Goal: Task Accomplishment & Management: Complete application form

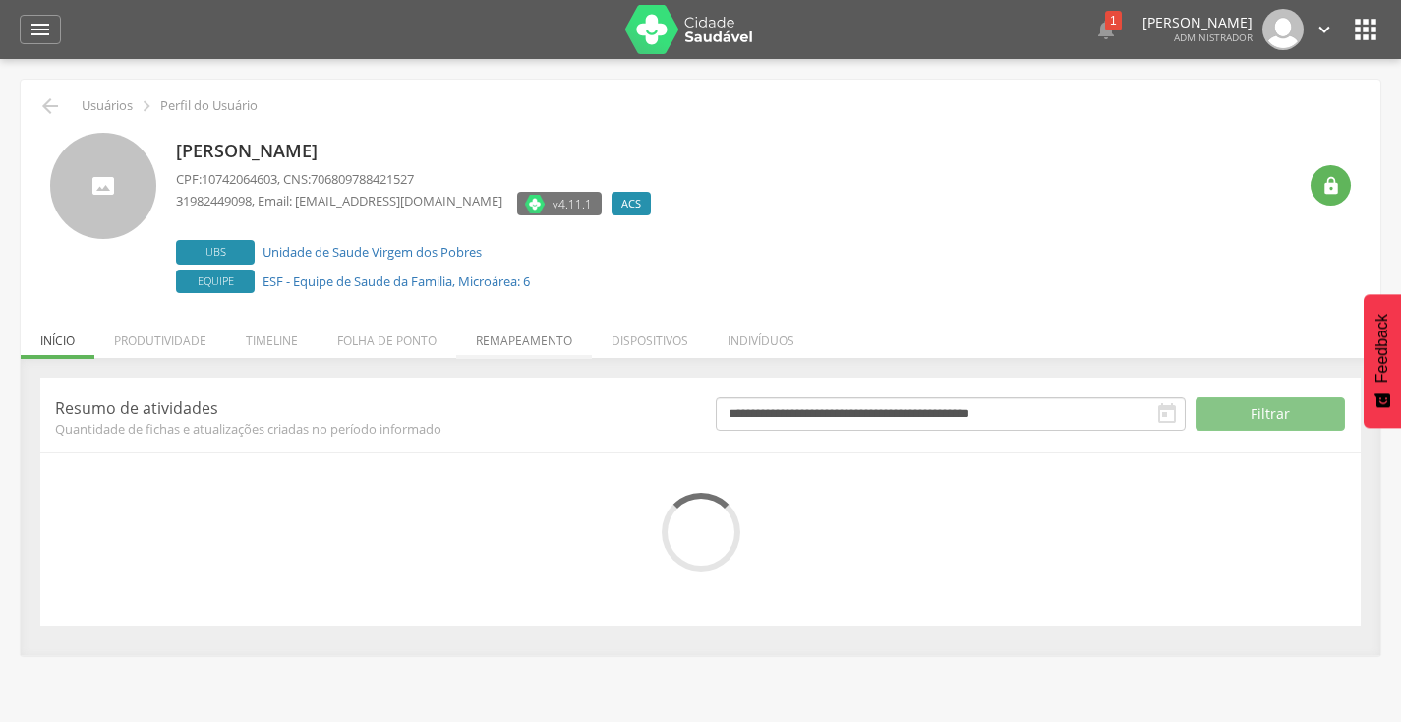
click at [512, 344] on li "Remapeamento" at bounding box center [524, 336] width 136 height 46
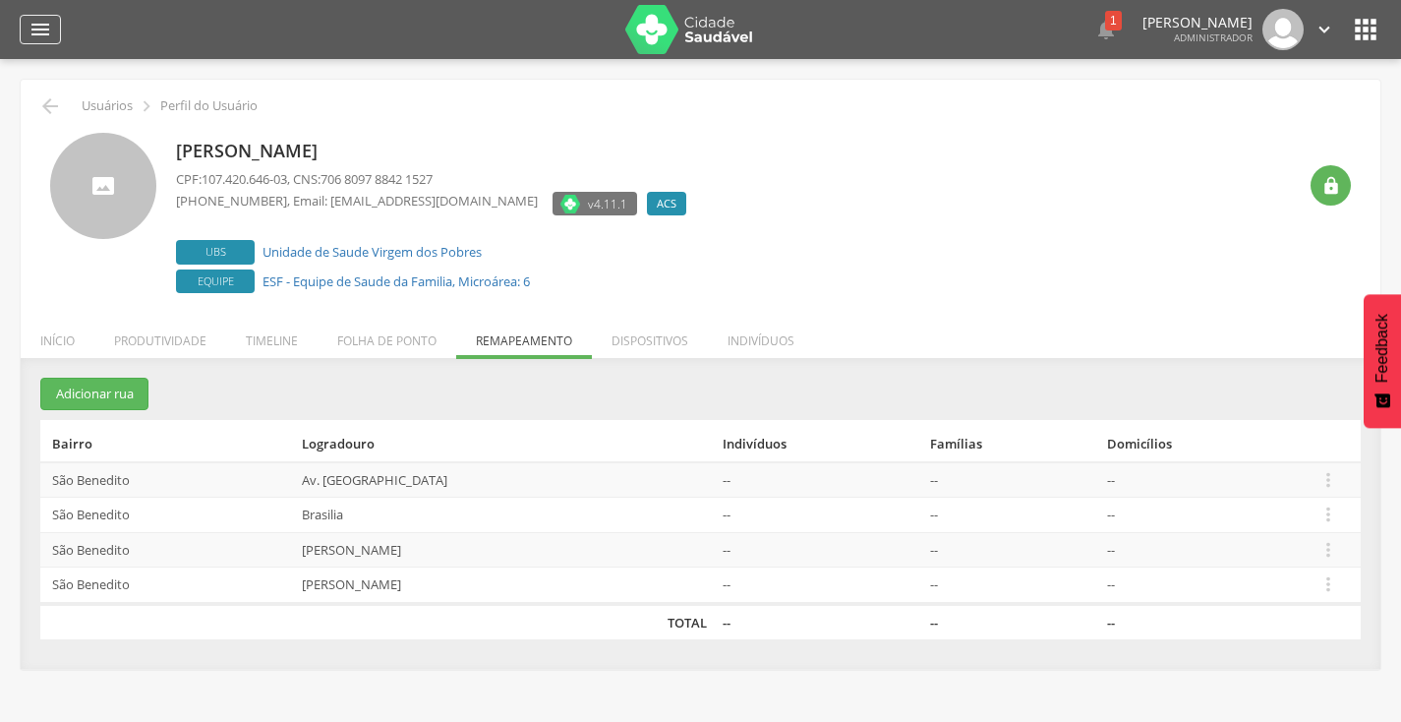
click at [30, 18] on icon "" at bounding box center [41, 30] width 24 height 24
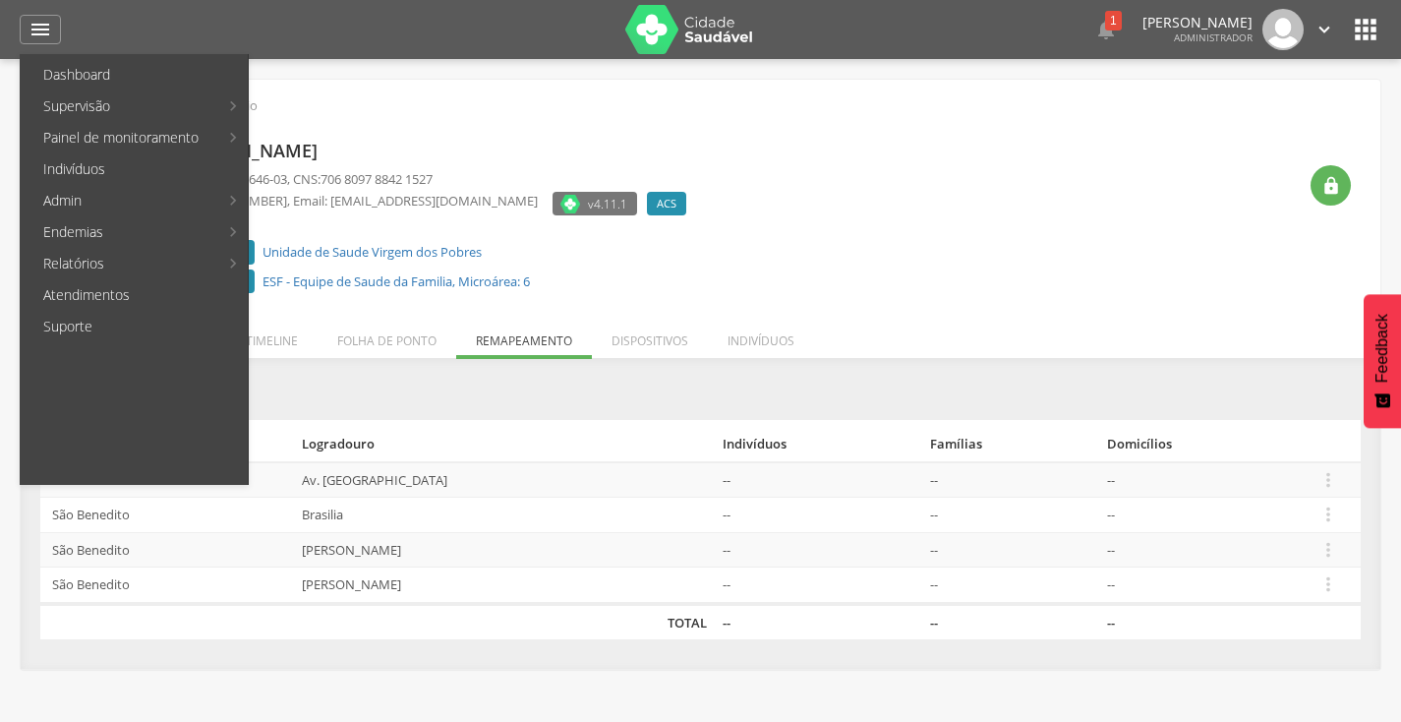
click at [756, 384] on section "Adicionar rua Bairro Logradouro Indivíduos Famílias Domicílios São Benedito Av.…" at bounding box center [700, 507] width 1320 height 261
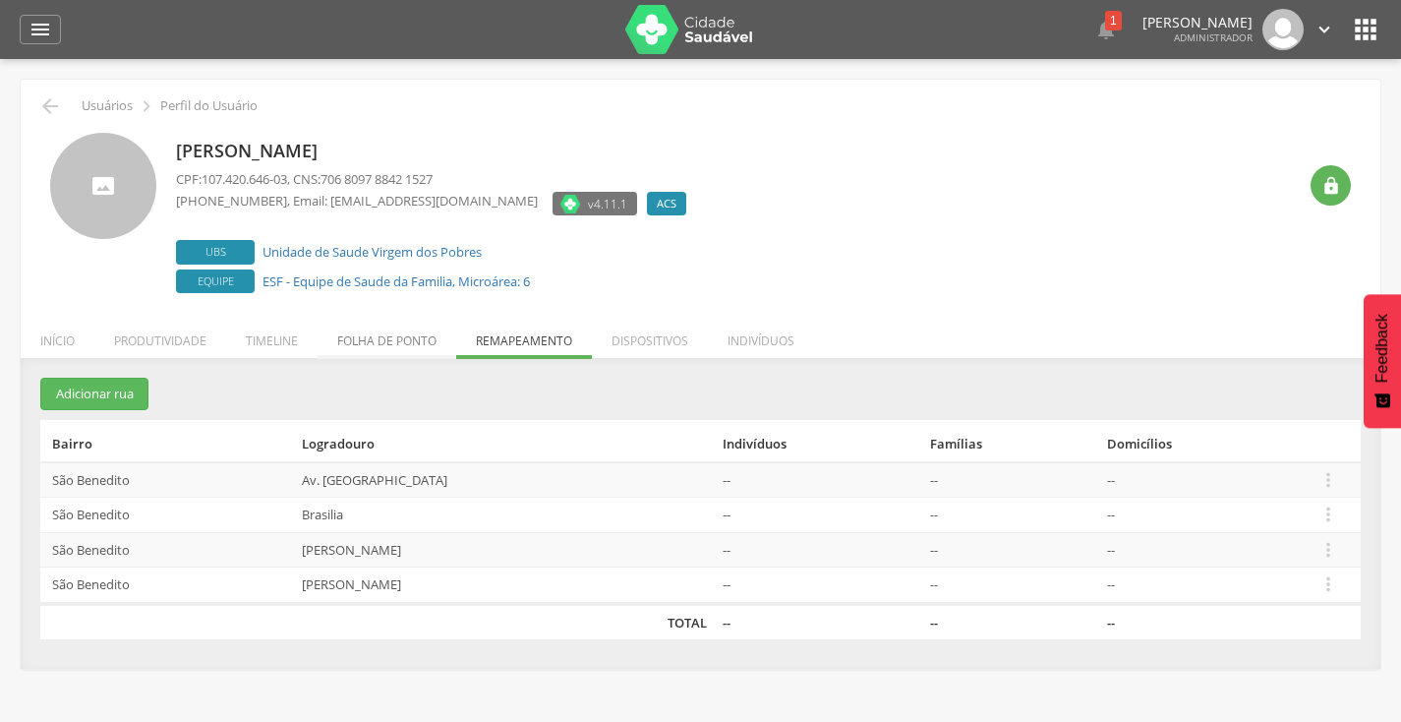
click at [424, 343] on li "Folha de ponto" at bounding box center [387, 336] width 139 height 46
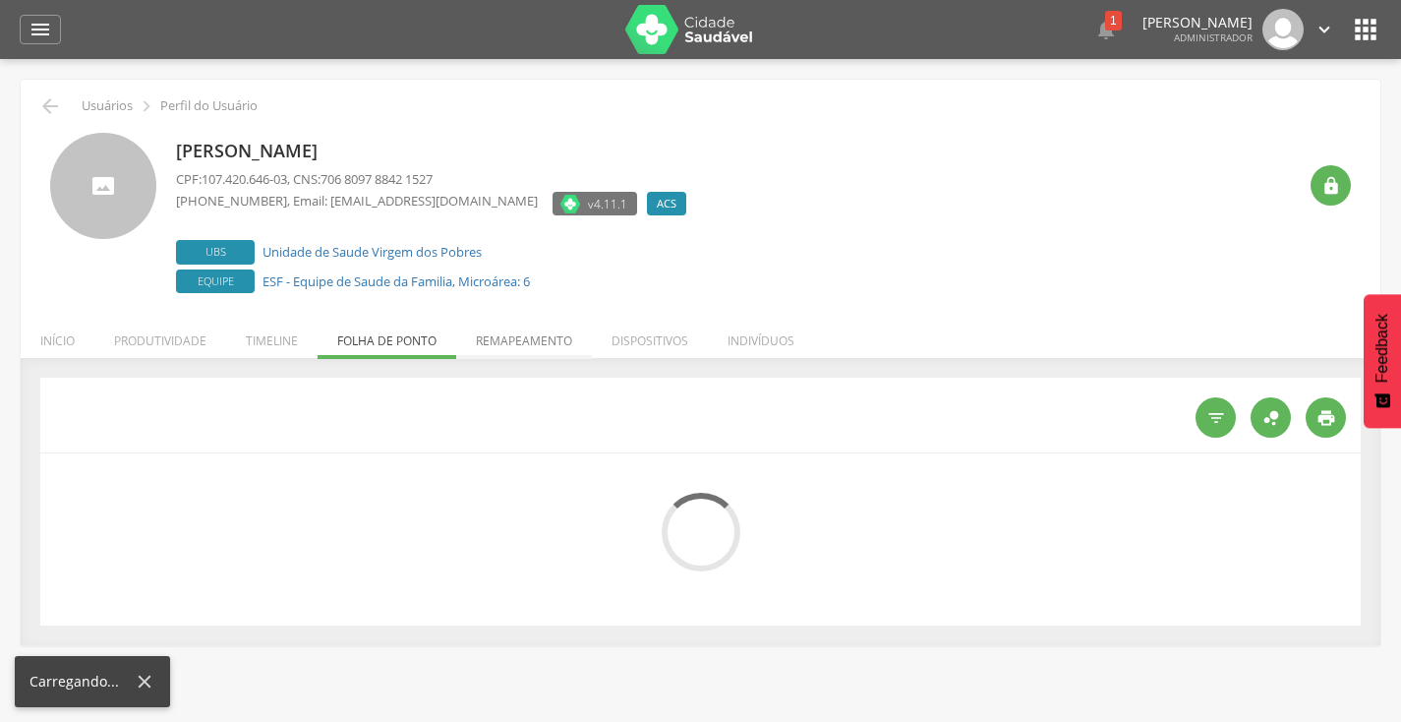
click at [514, 343] on li "Remapeamento" at bounding box center [524, 336] width 136 height 46
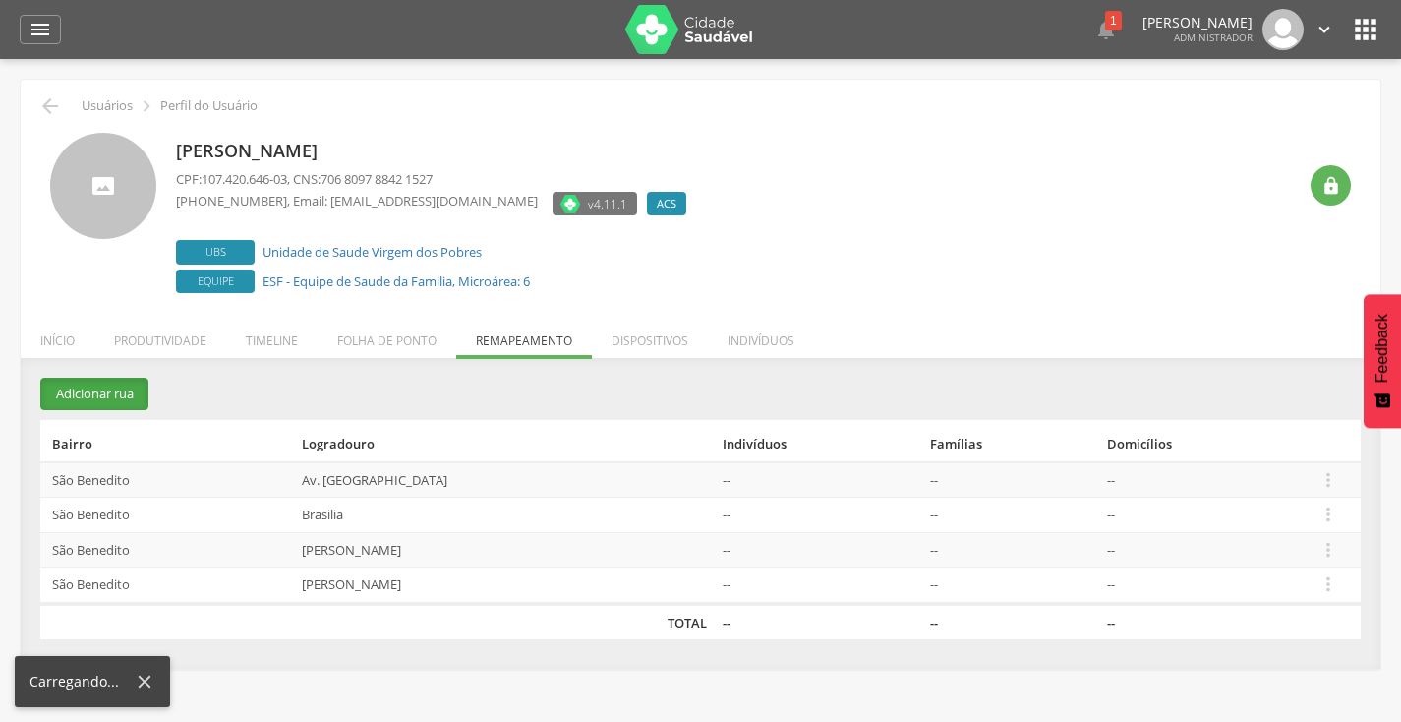
click at [98, 399] on button "Adicionar rua" at bounding box center [94, 393] width 108 height 32
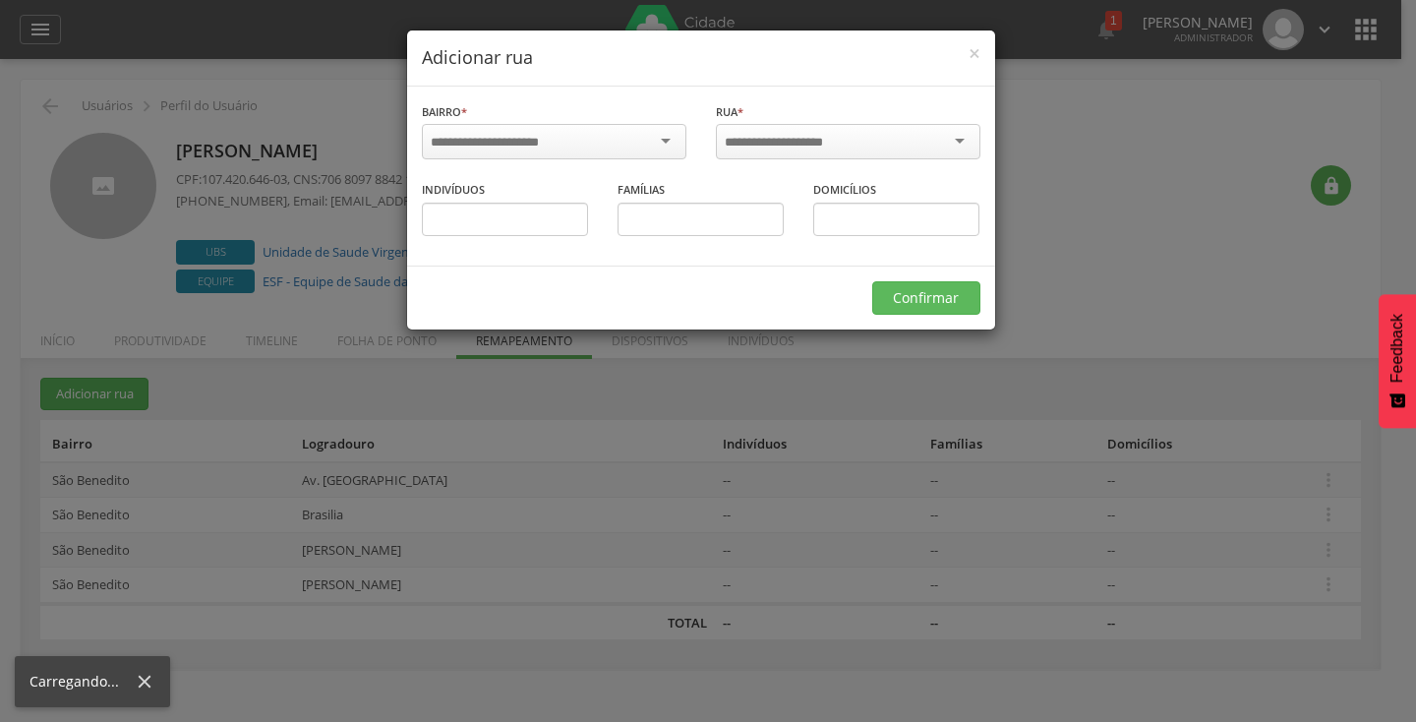
click at [621, 141] on div at bounding box center [554, 141] width 264 height 35
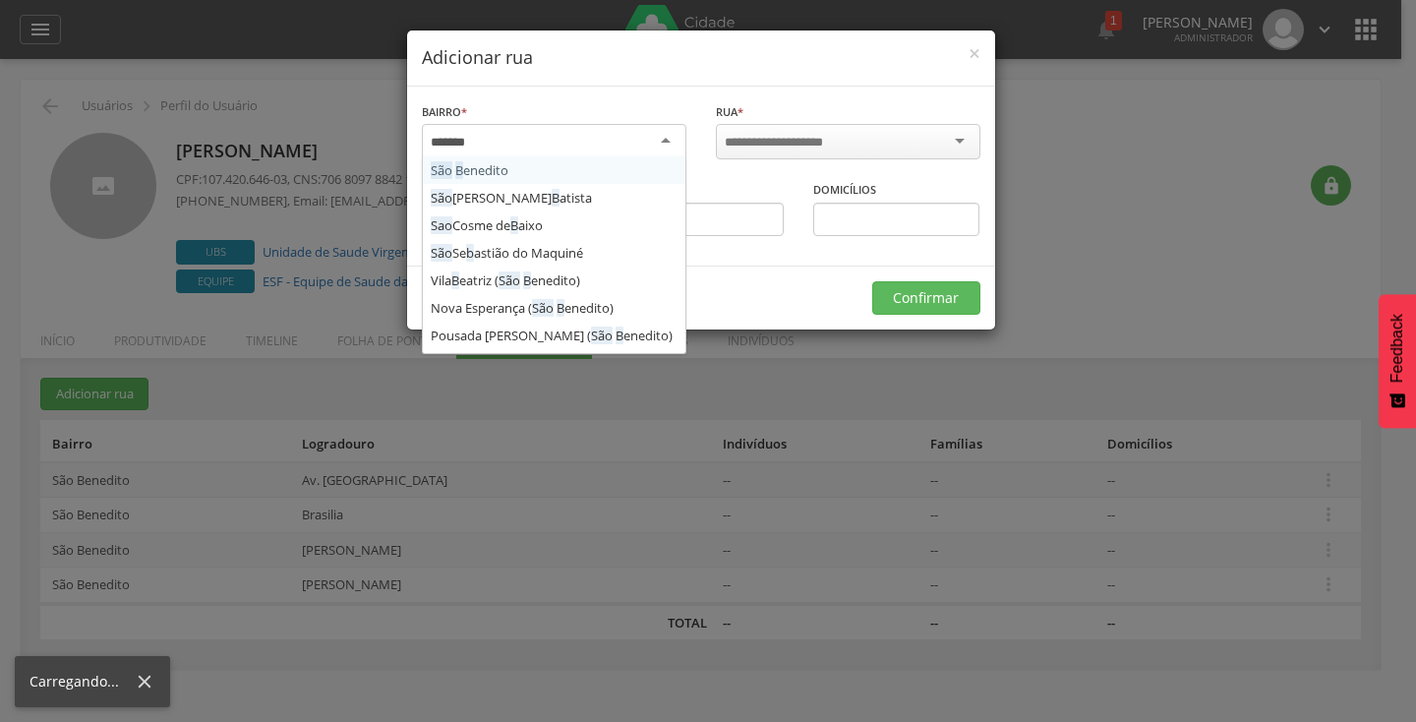
type input "********"
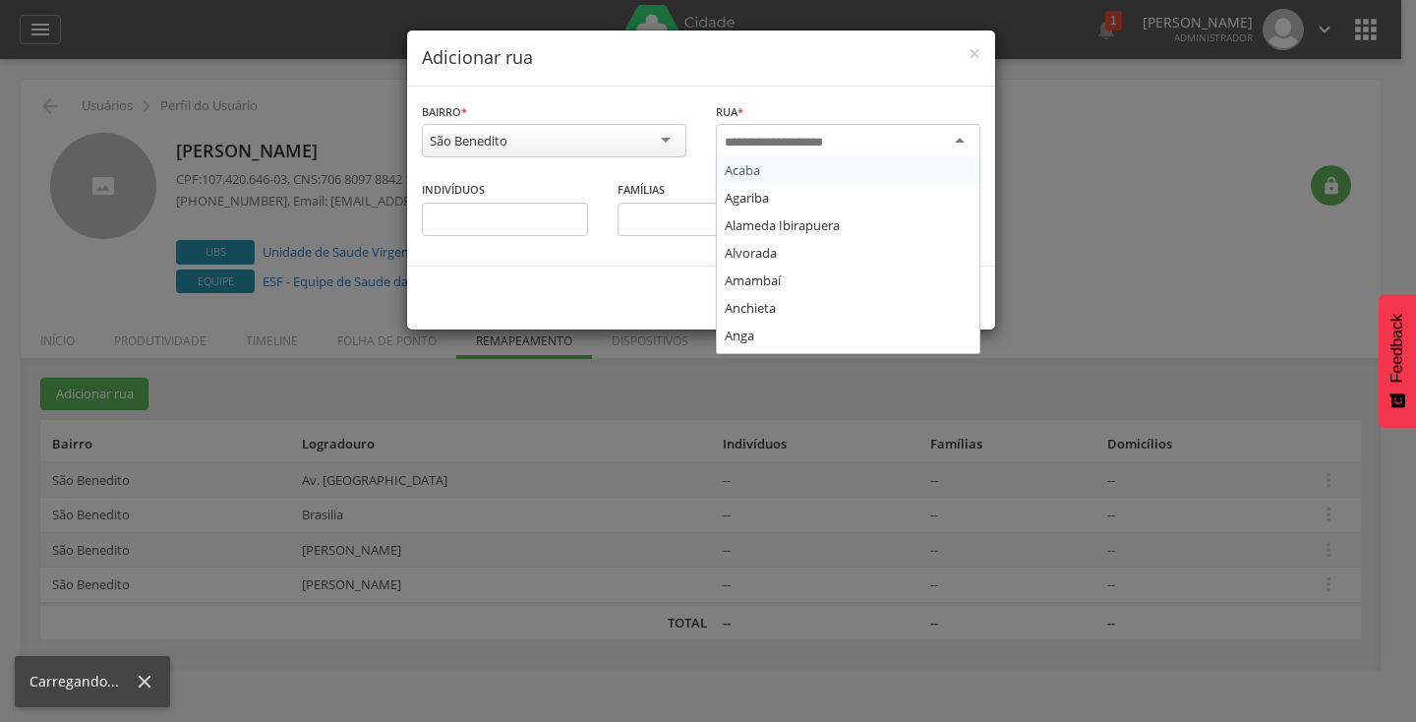
click at [828, 150] on div at bounding box center [848, 141] width 264 height 35
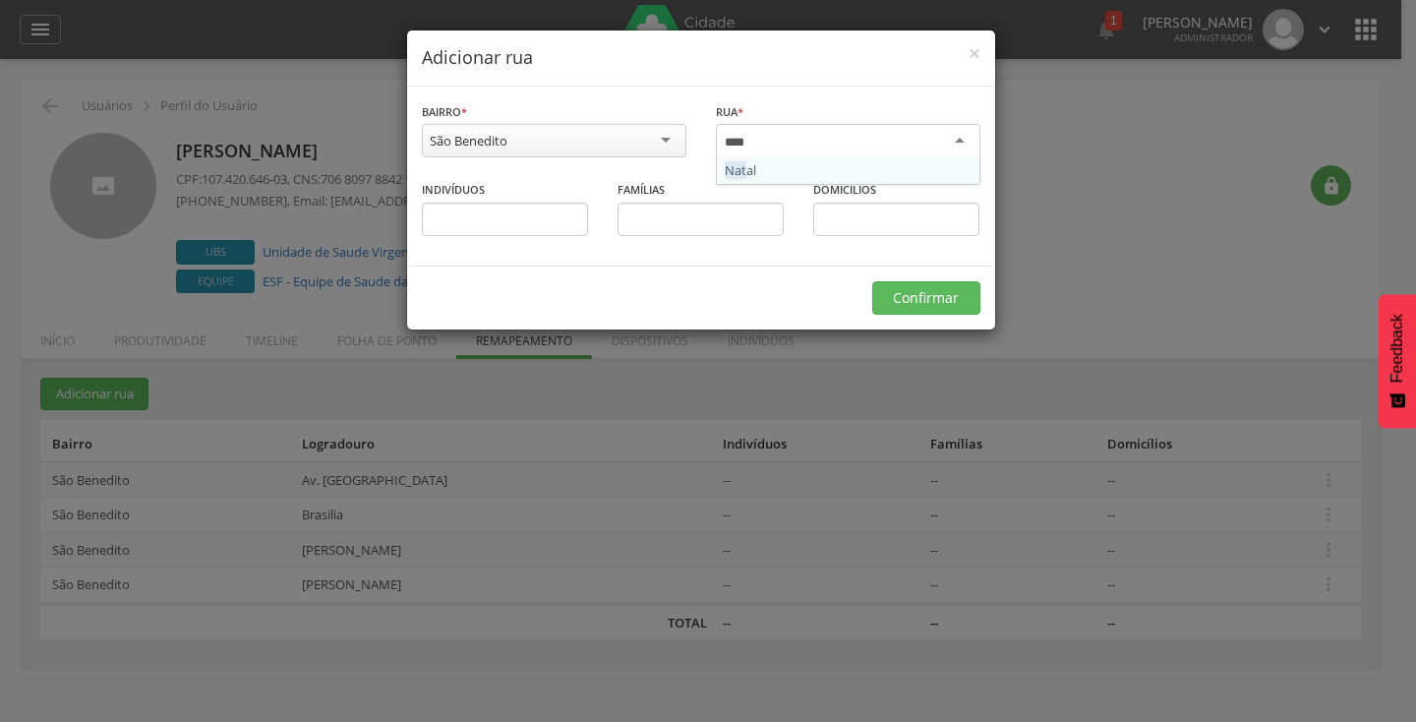
type input "*****"
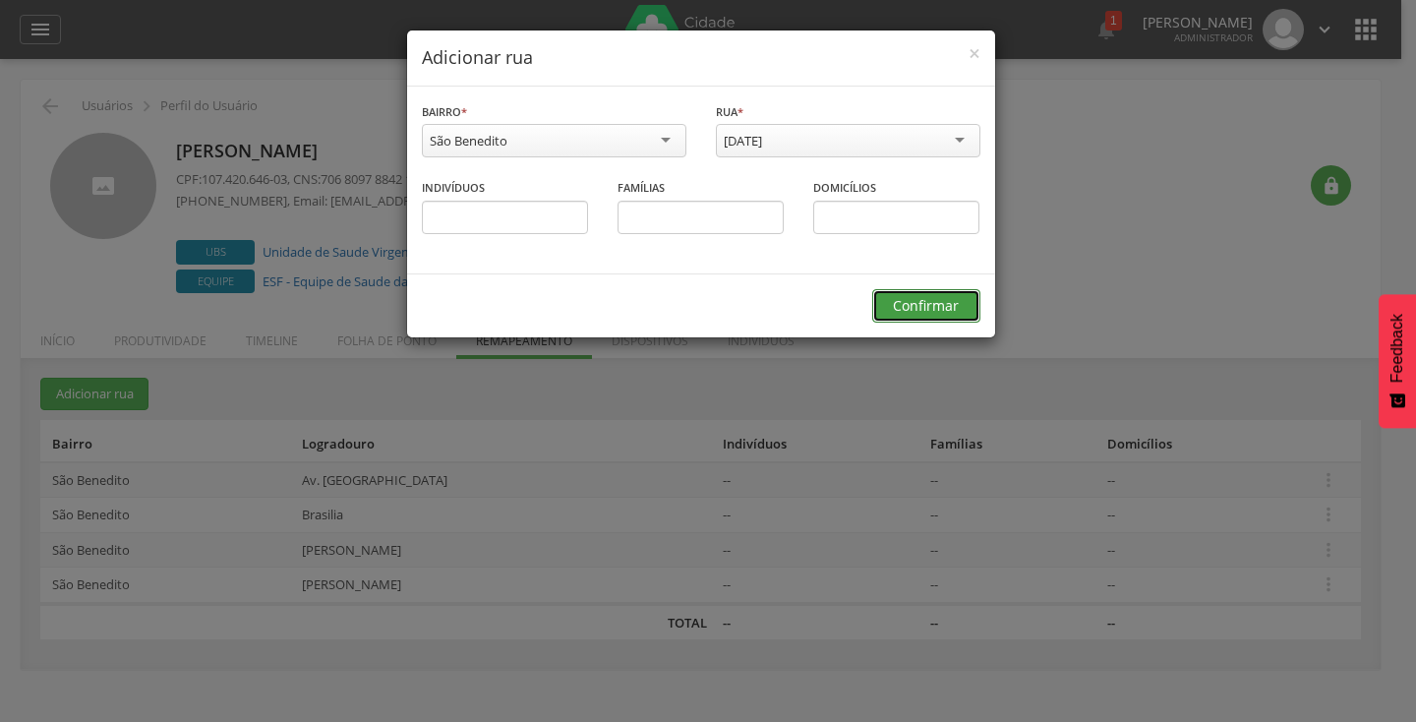
click at [928, 298] on button "Confirmar" at bounding box center [926, 305] width 108 height 33
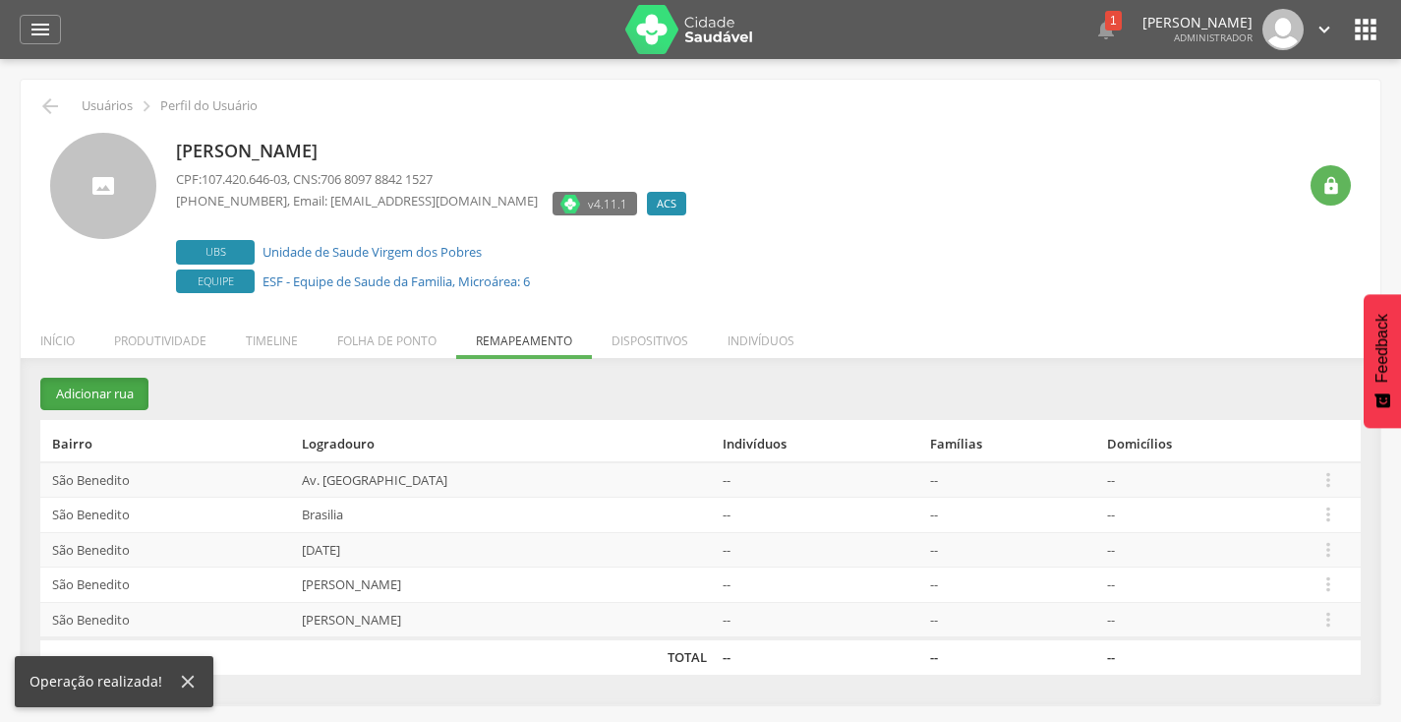
click at [138, 382] on button "Adicionar rua" at bounding box center [94, 393] width 108 height 32
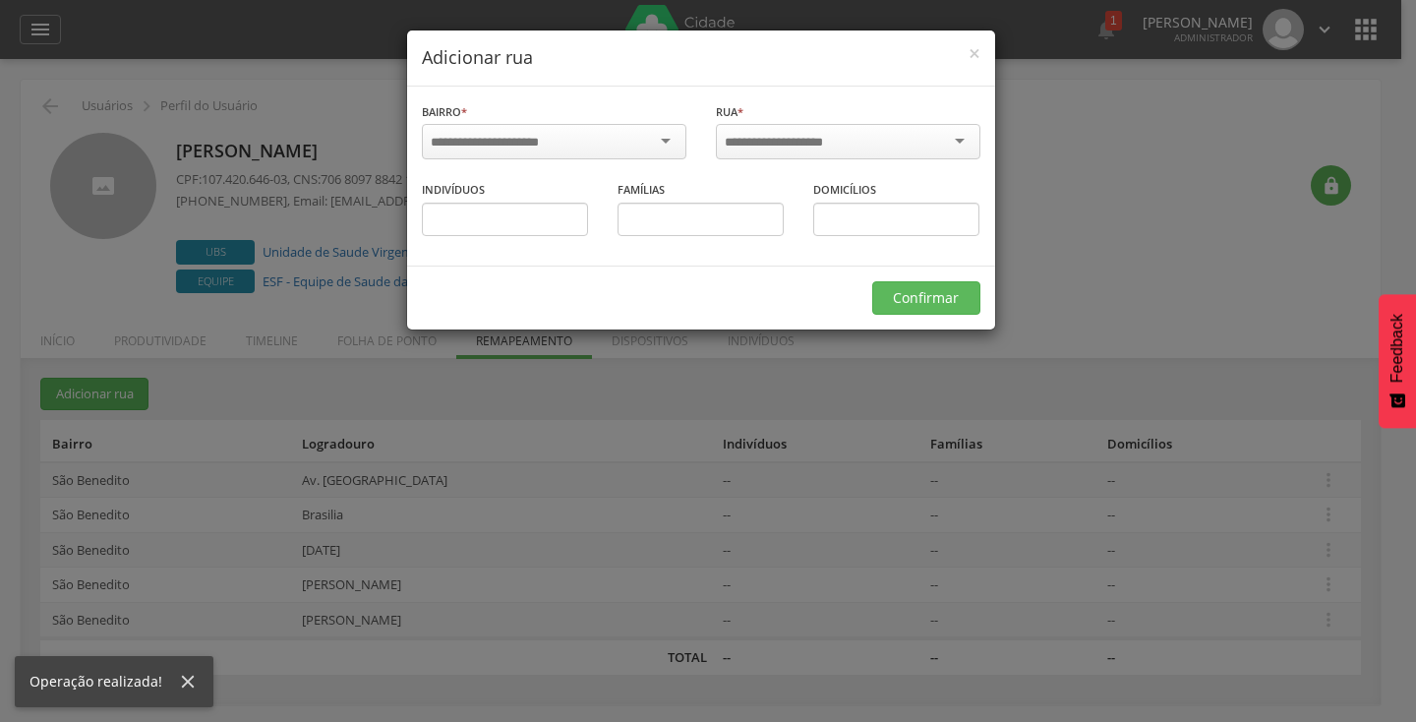
click at [509, 144] on input "select-one" at bounding box center [498, 143] width 134 height 18
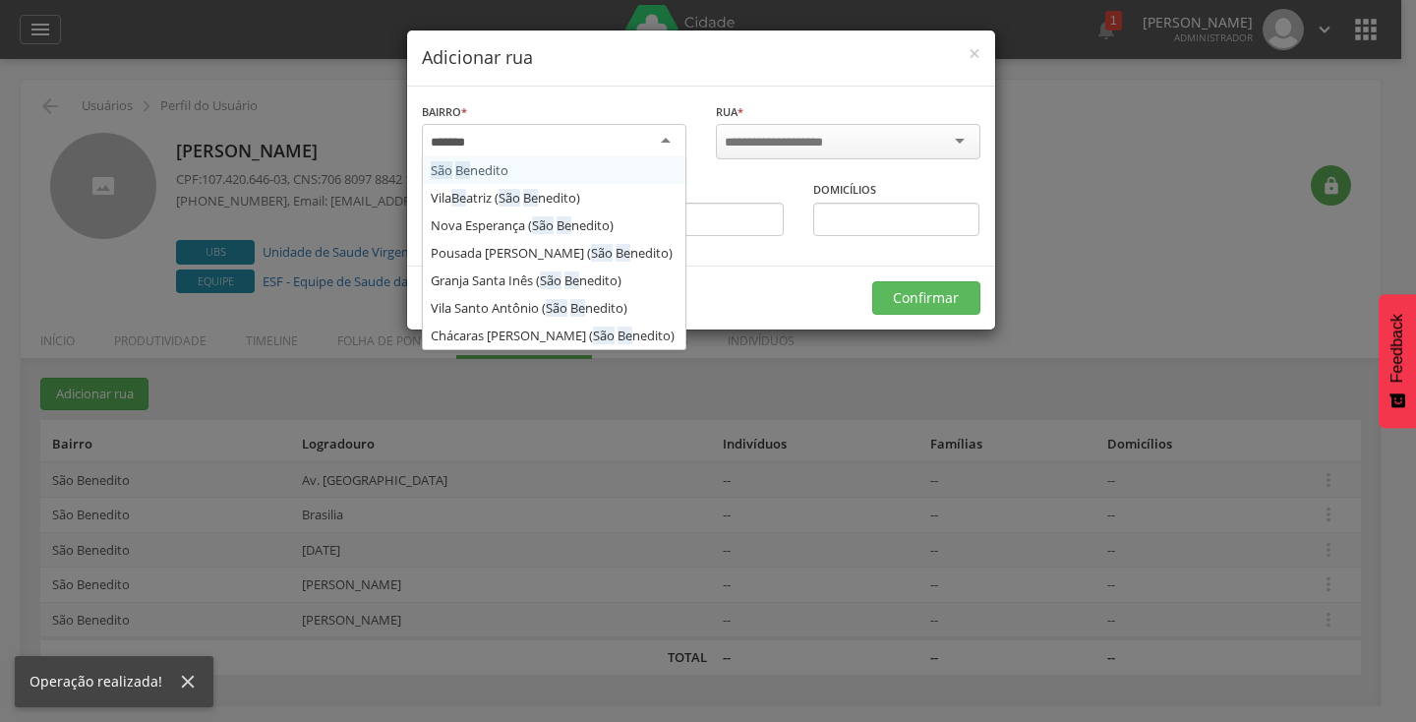
type input "********"
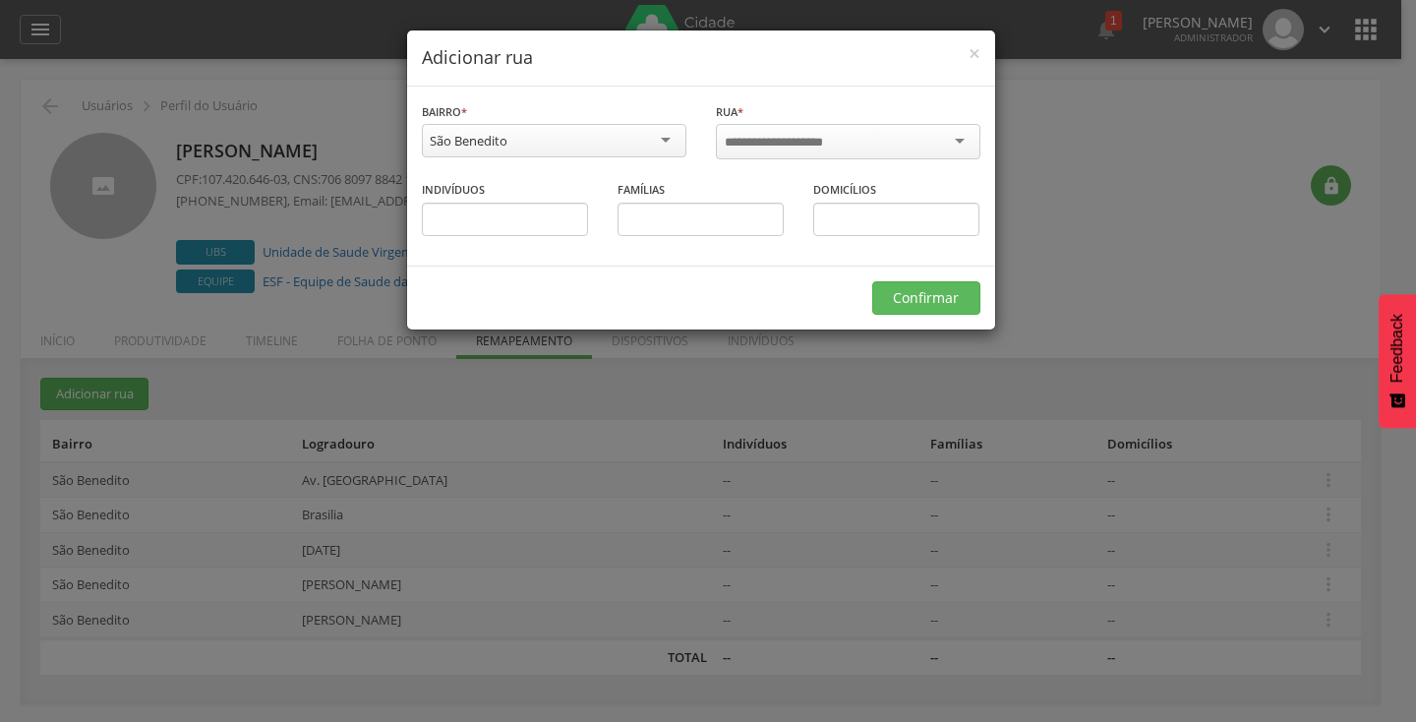
click at [808, 138] on input "select-one" at bounding box center [787, 143] width 125 height 18
type input "**********"
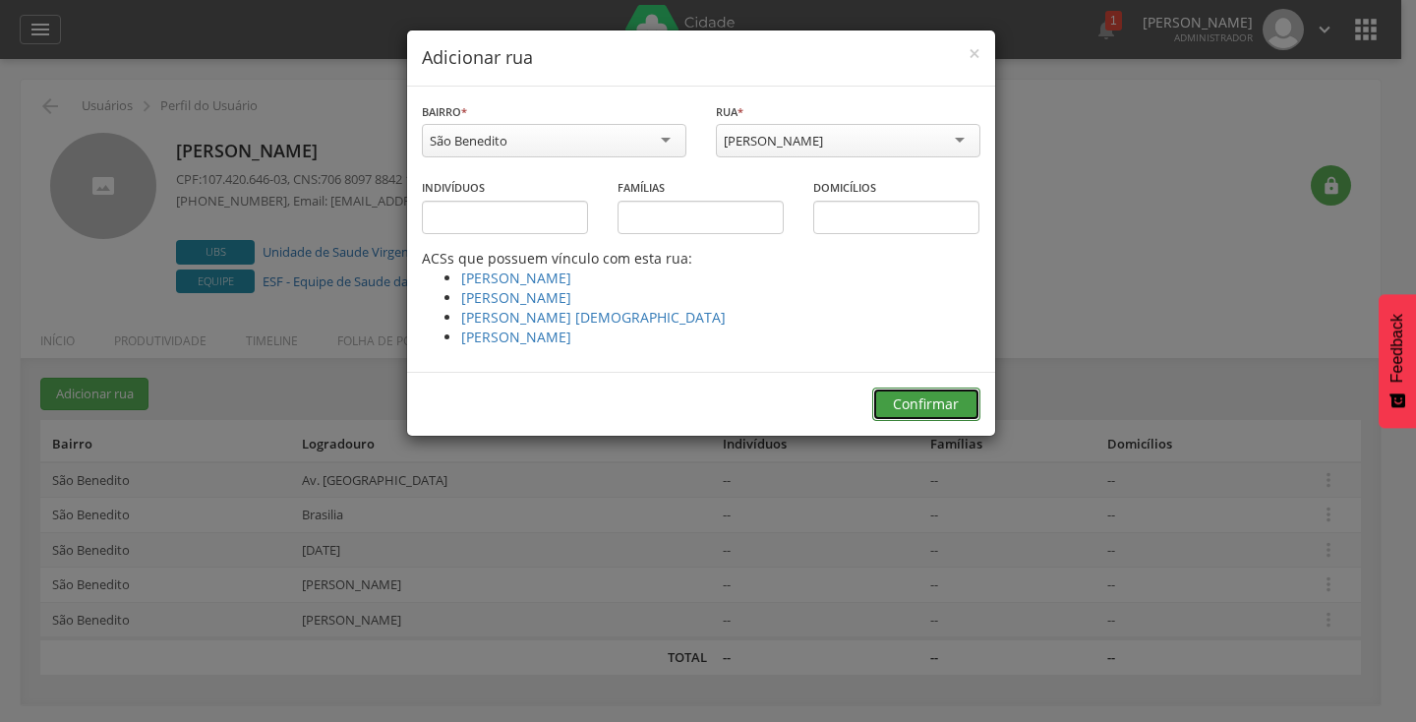
click at [898, 408] on button "Confirmar" at bounding box center [926, 403] width 108 height 33
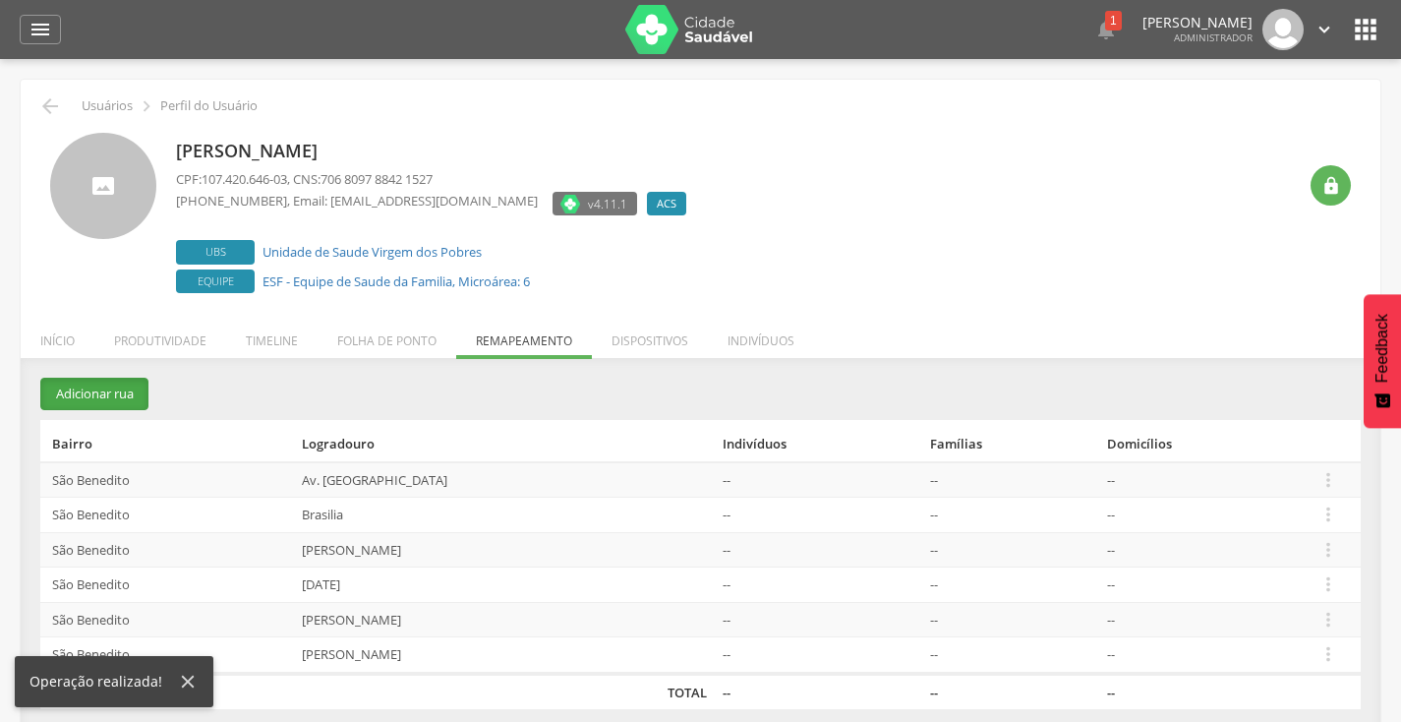
click at [103, 403] on button "Adicionar rua" at bounding box center [94, 393] width 108 height 32
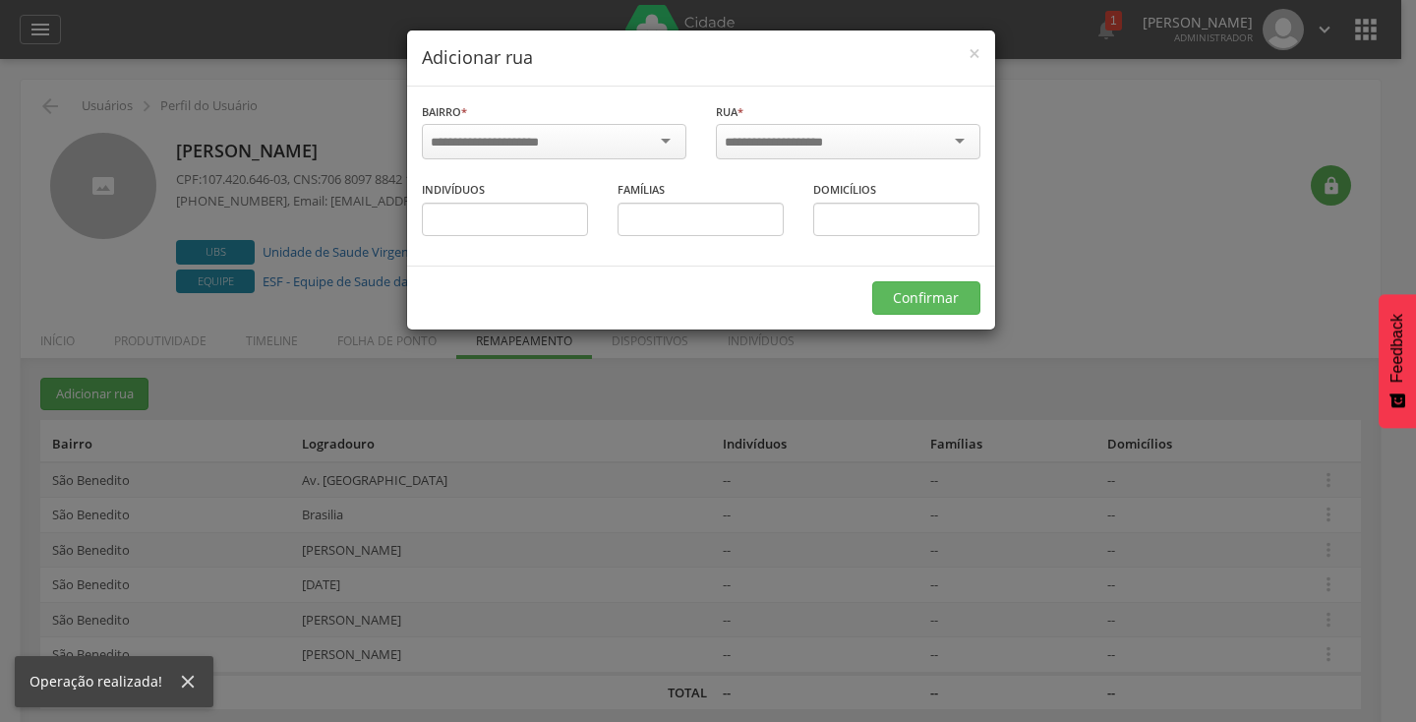
click at [557, 138] on input "select-one" at bounding box center [498, 143] width 134 height 18
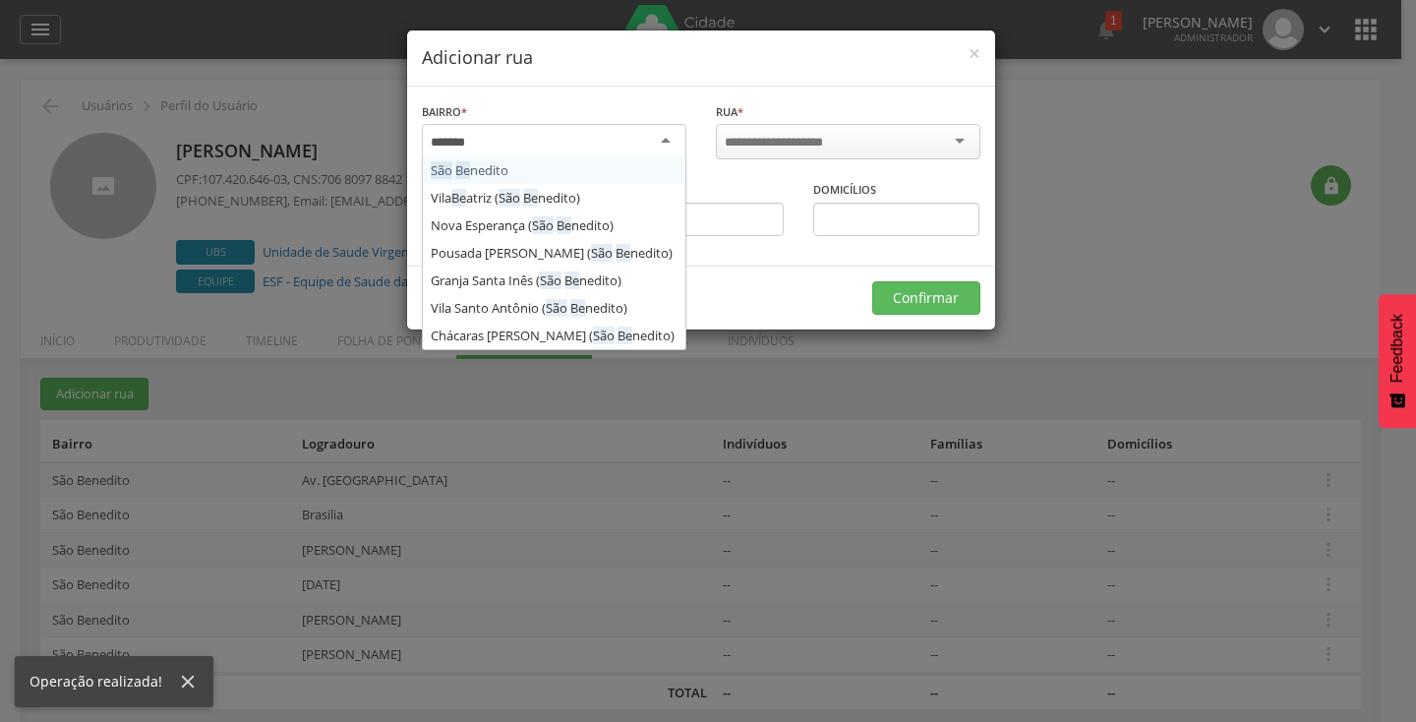
type input "********"
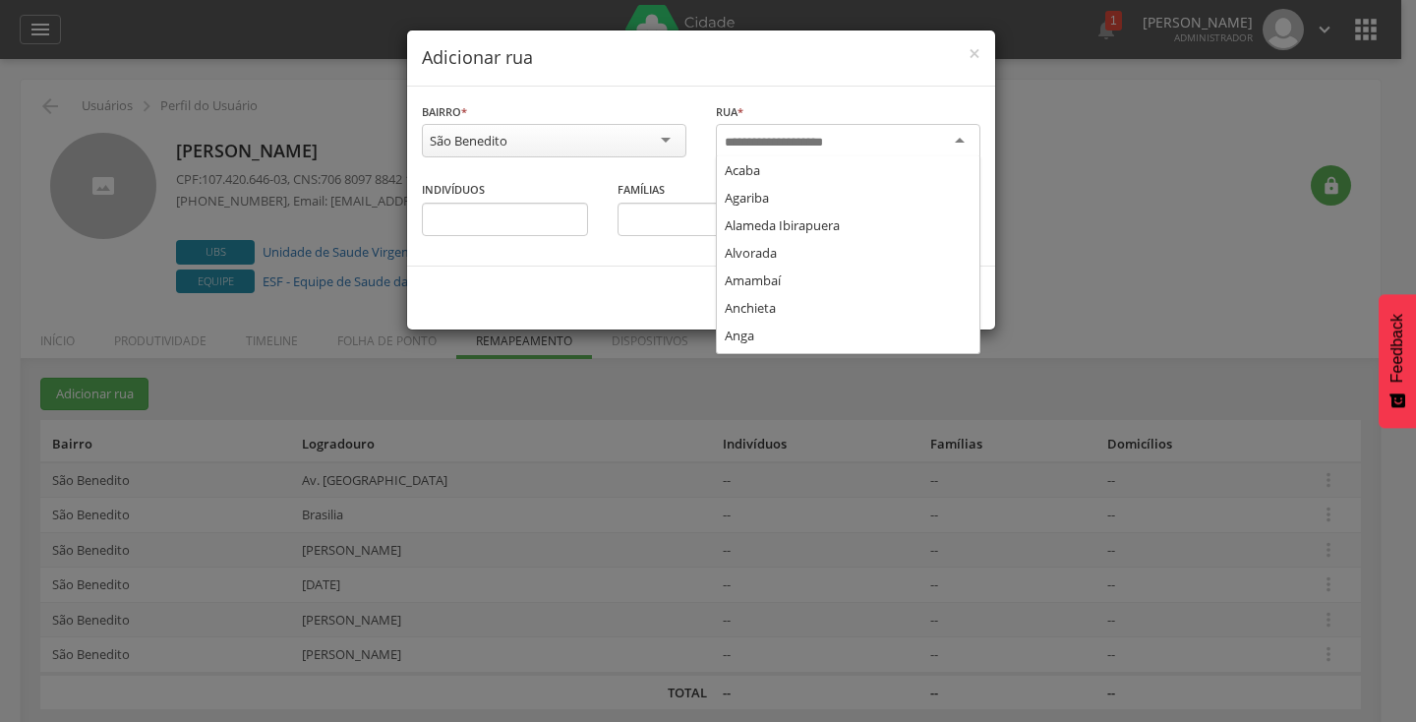
click at [859, 145] on div at bounding box center [848, 141] width 264 height 35
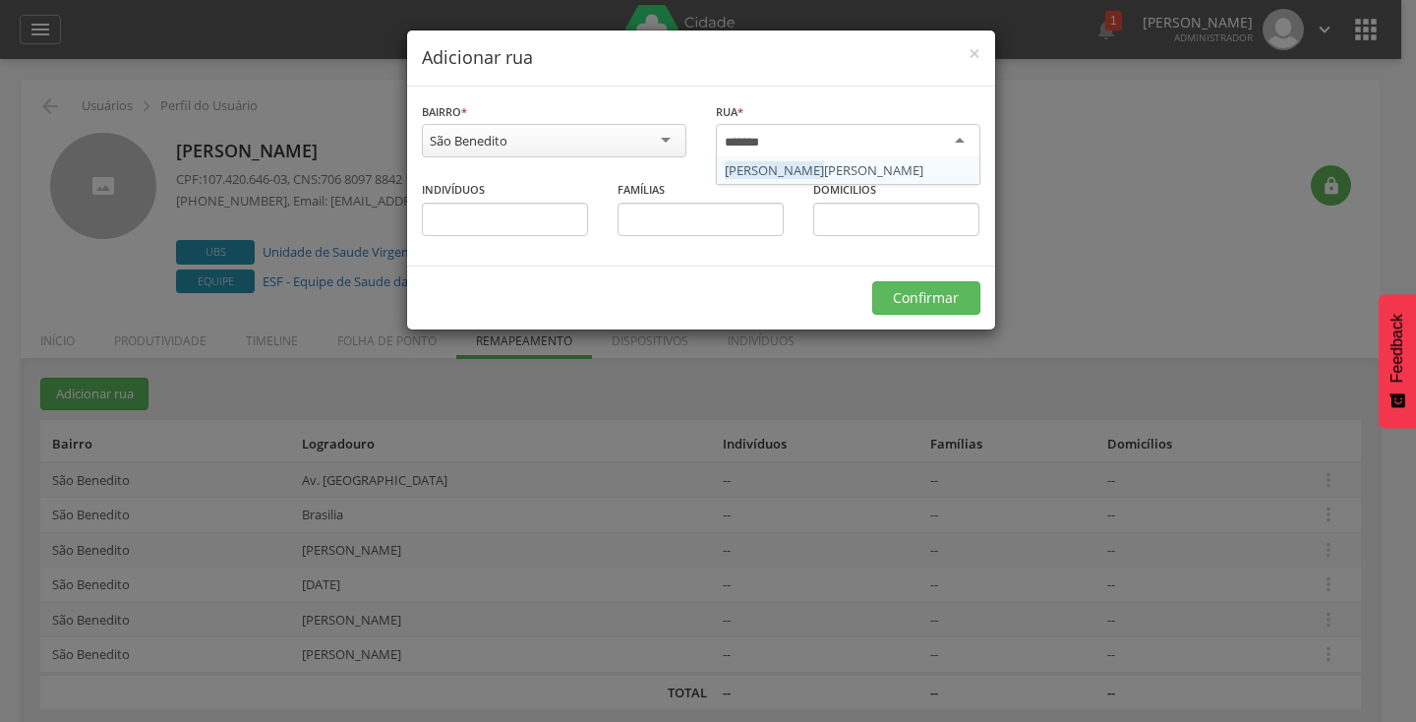
type input "********"
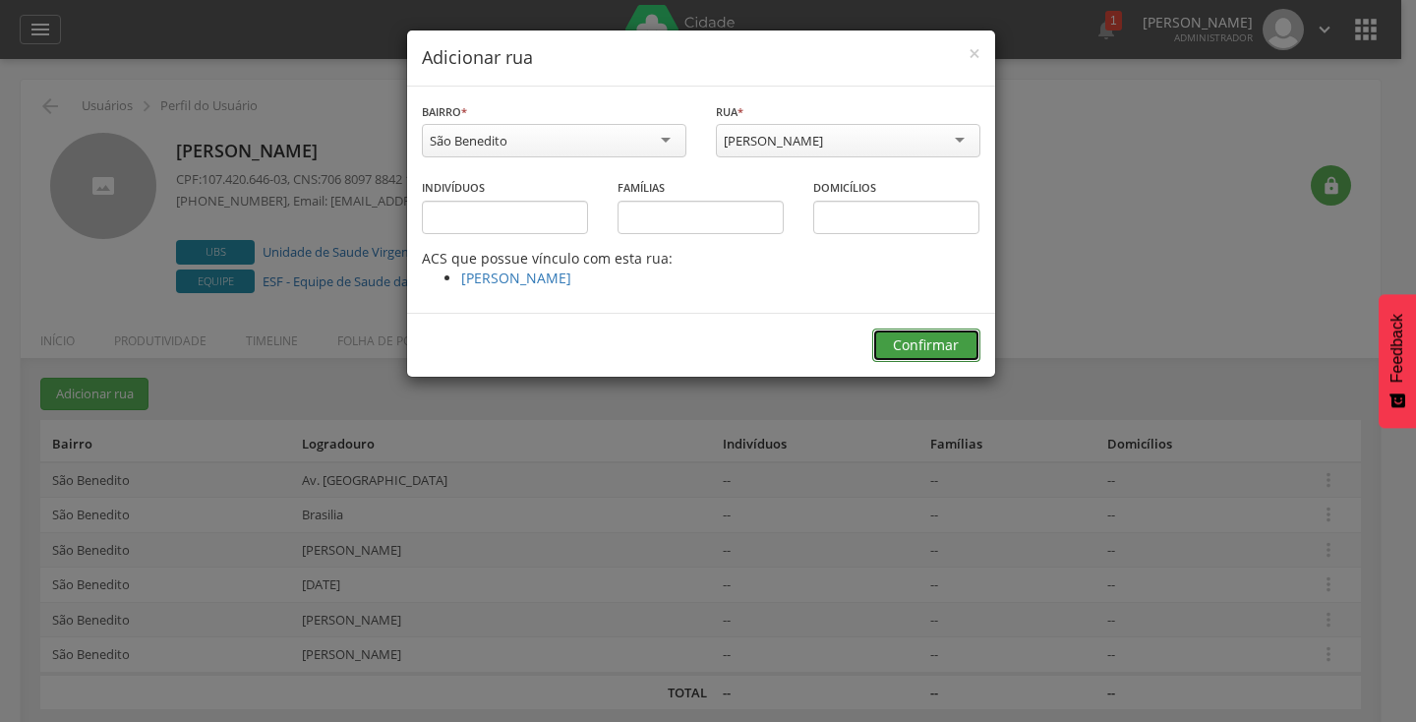
click at [914, 354] on button "Confirmar" at bounding box center [926, 344] width 108 height 33
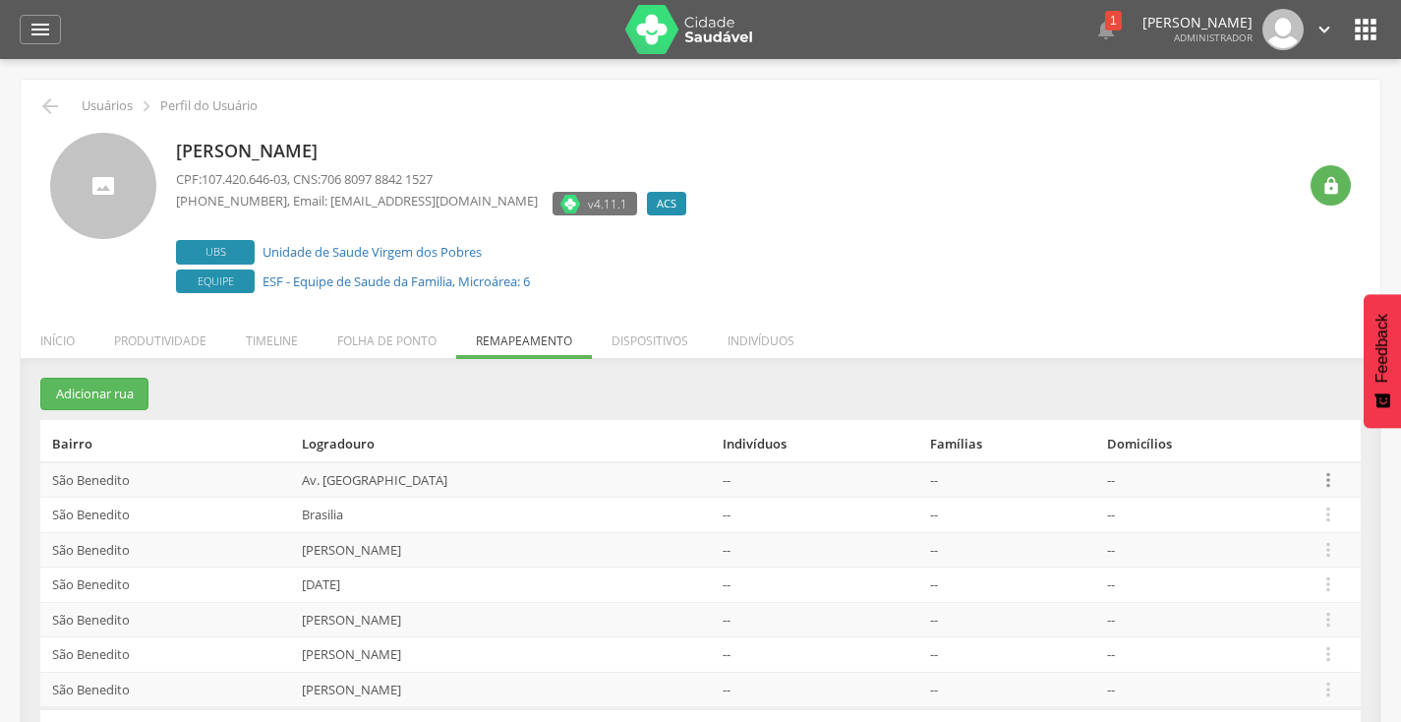
click at [1321, 476] on icon "" at bounding box center [1328, 480] width 22 height 22
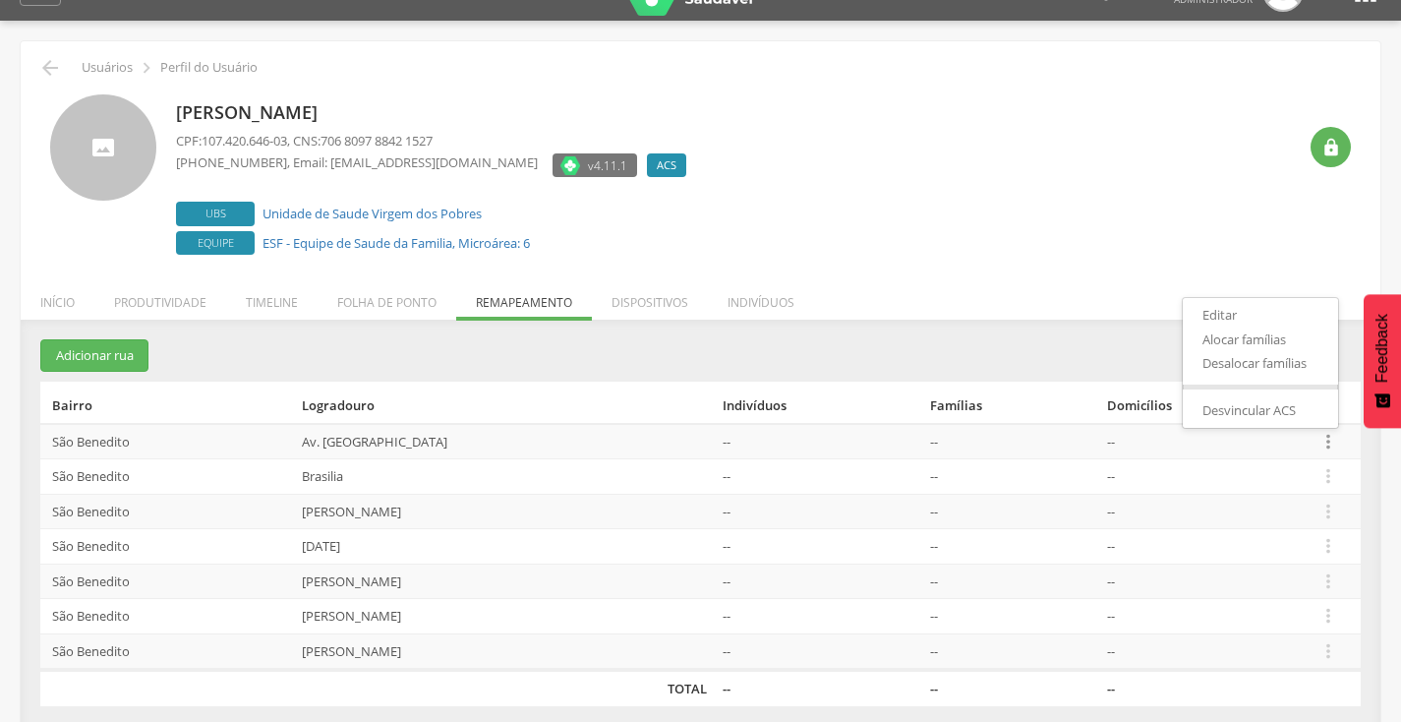
scroll to position [59, 0]
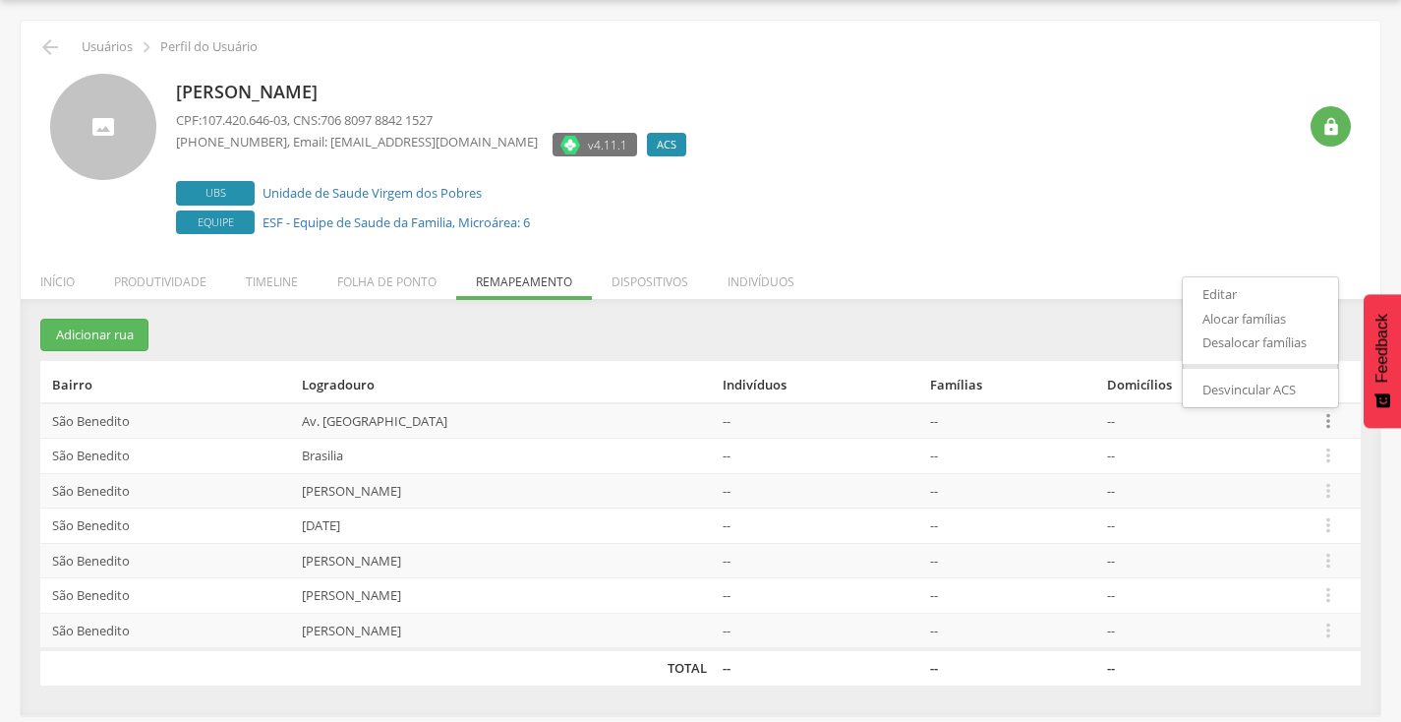
click at [1146, 160] on div "Samuel Flavio Mendes Lacerda CPF: 107.420.646-03 , CNS: 706 8097 8842 1527 (31)…" at bounding box center [736, 156] width 1120 height 165
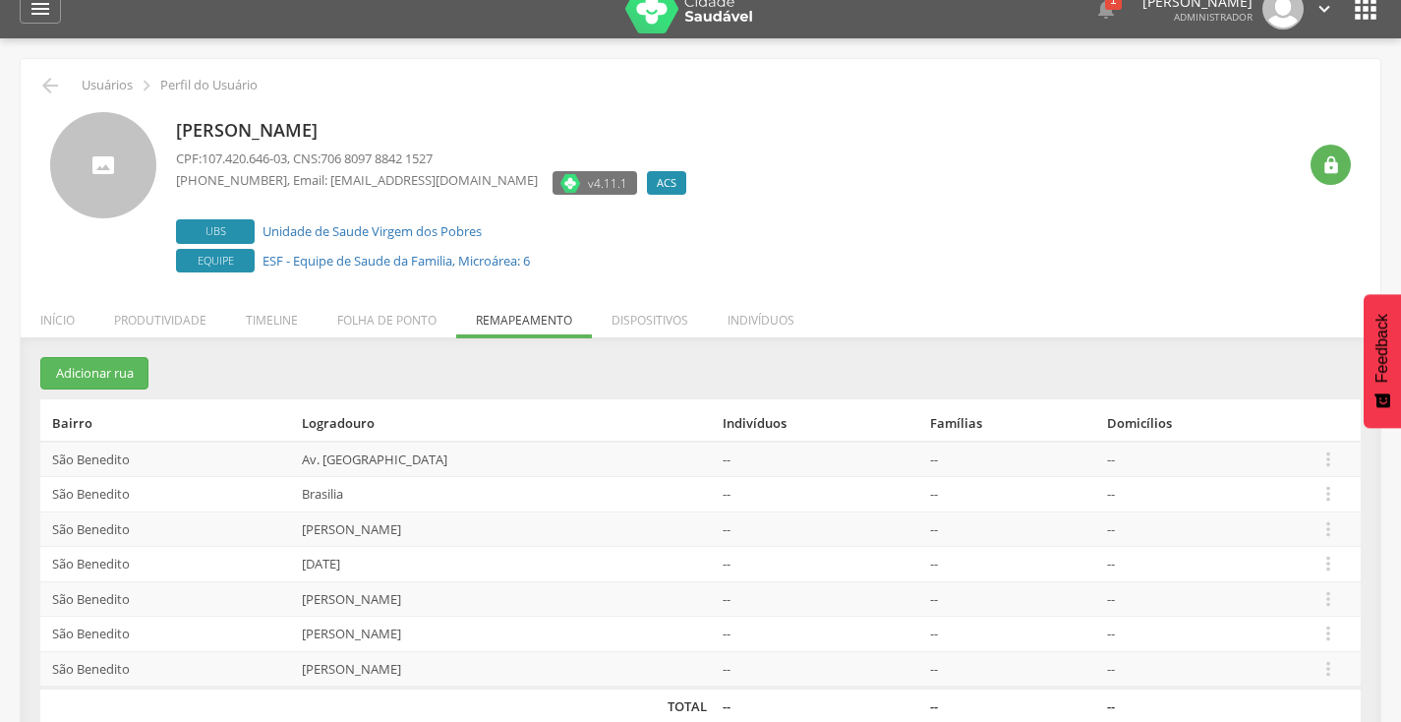
scroll to position [0, 0]
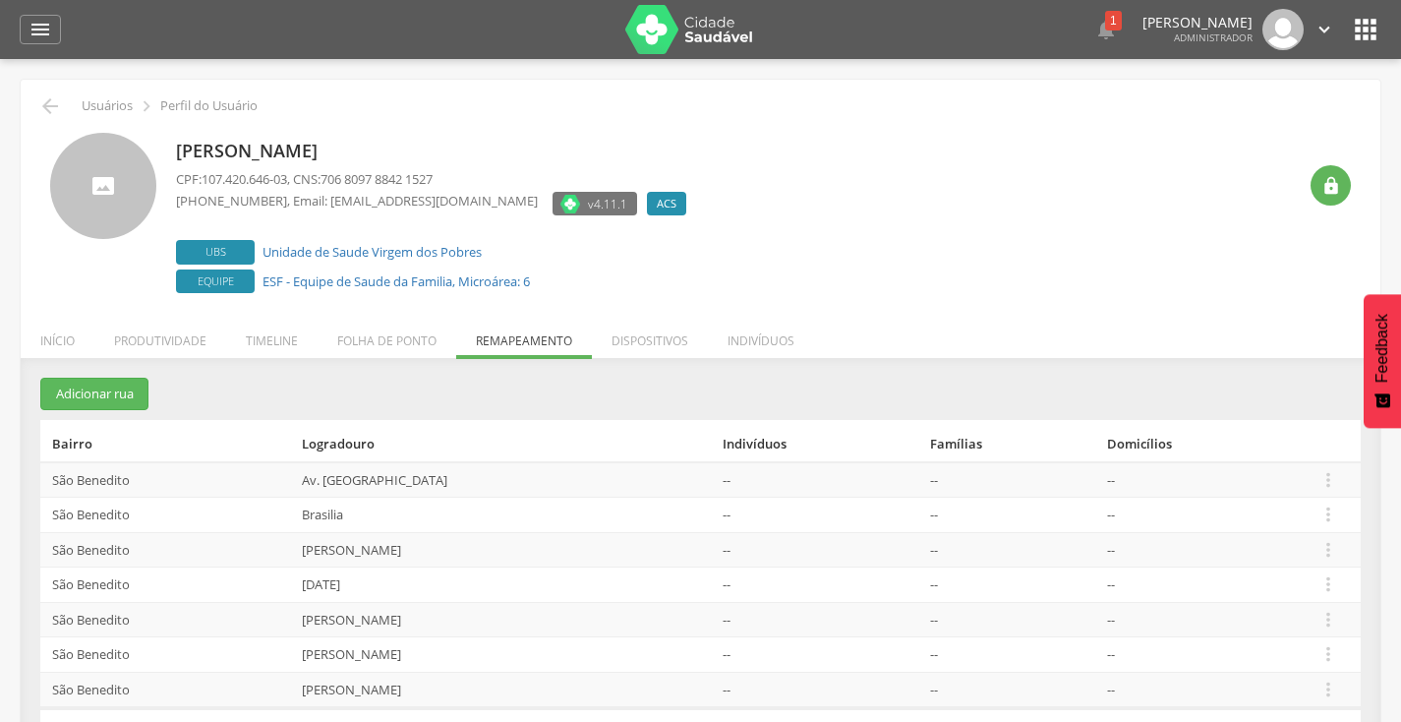
click at [1358, 29] on icon "" at bounding box center [1365, 29] width 31 height 31
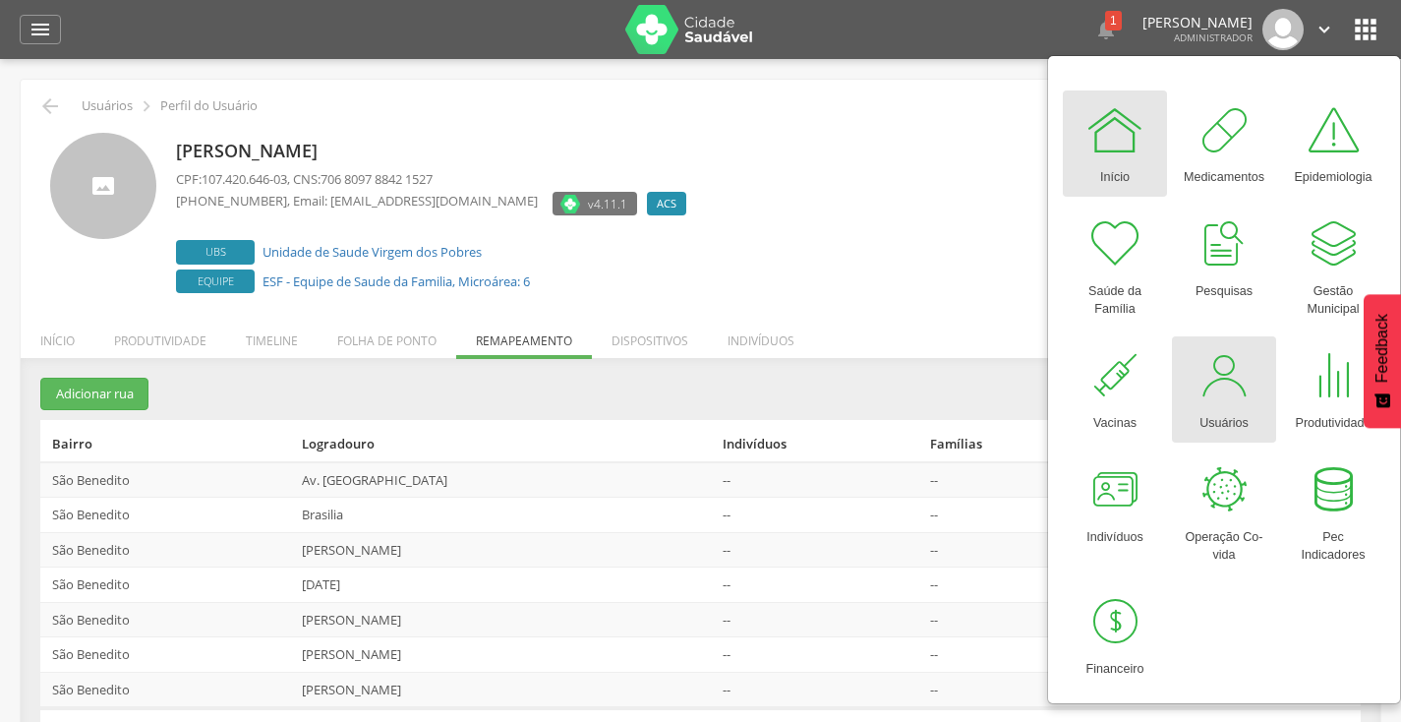
click at [1224, 386] on div at bounding box center [1223, 375] width 59 height 59
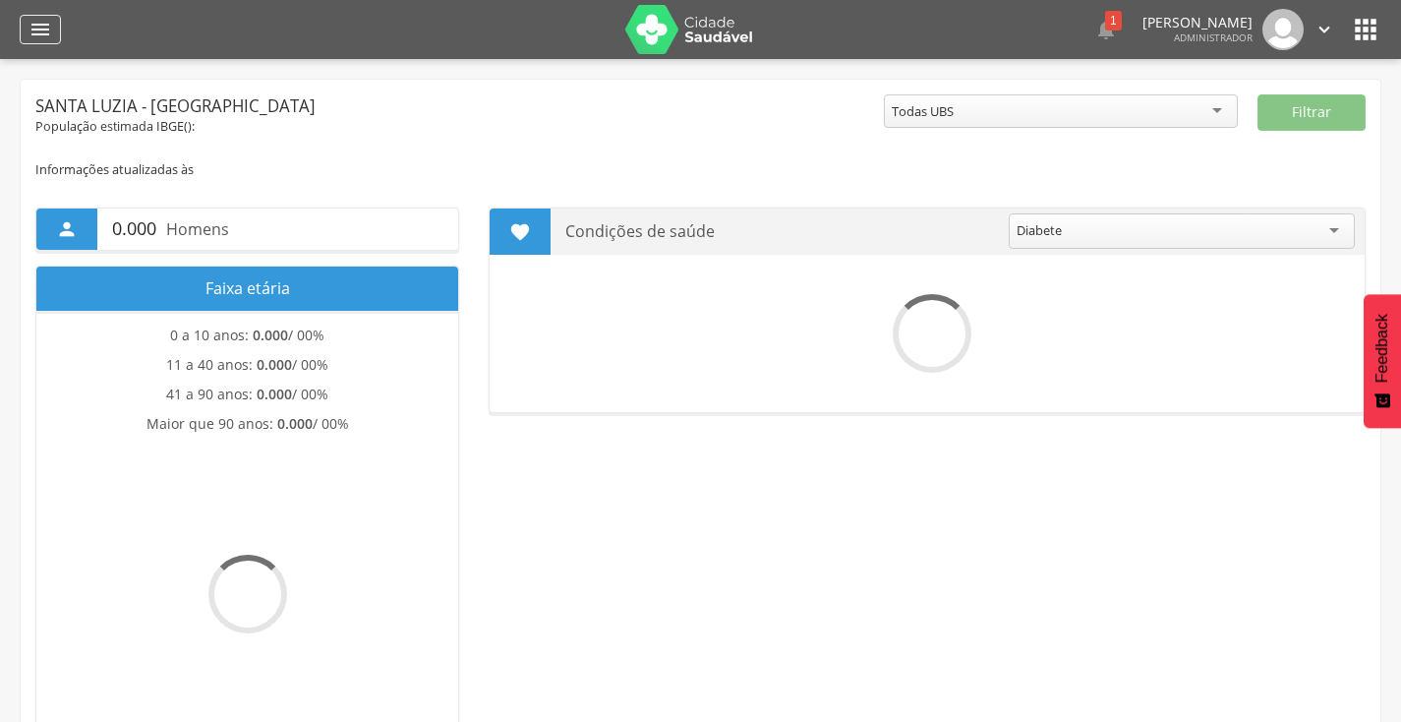
click at [42, 21] on icon "" at bounding box center [41, 30] width 24 height 24
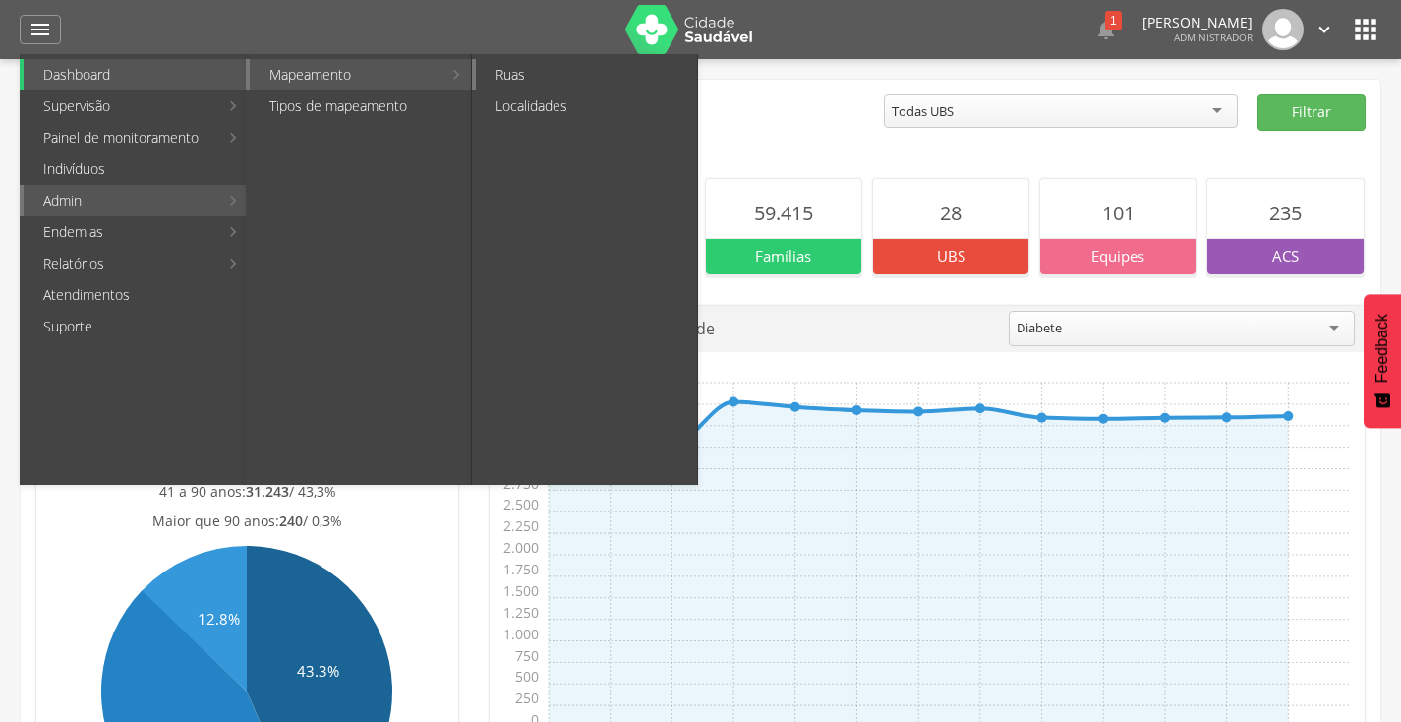
click at [546, 74] on link "Ruas" at bounding box center [586, 74] width 221 height 31
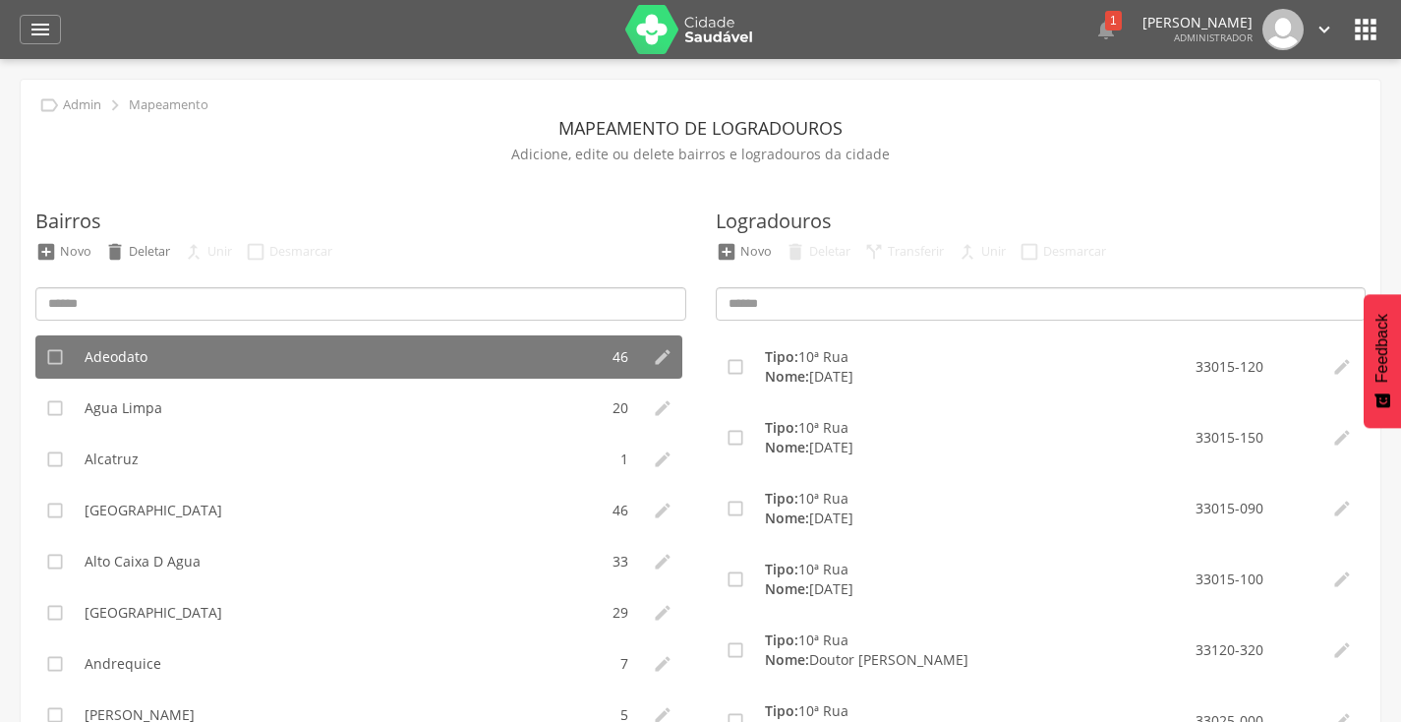
click at [321, 321] on div "Bairros  Novo  Deletar  Unir  Desmarcar  Adeodato 46   Agua Limpa 20  …" at bounding box center [360, 497] width 651 height 659
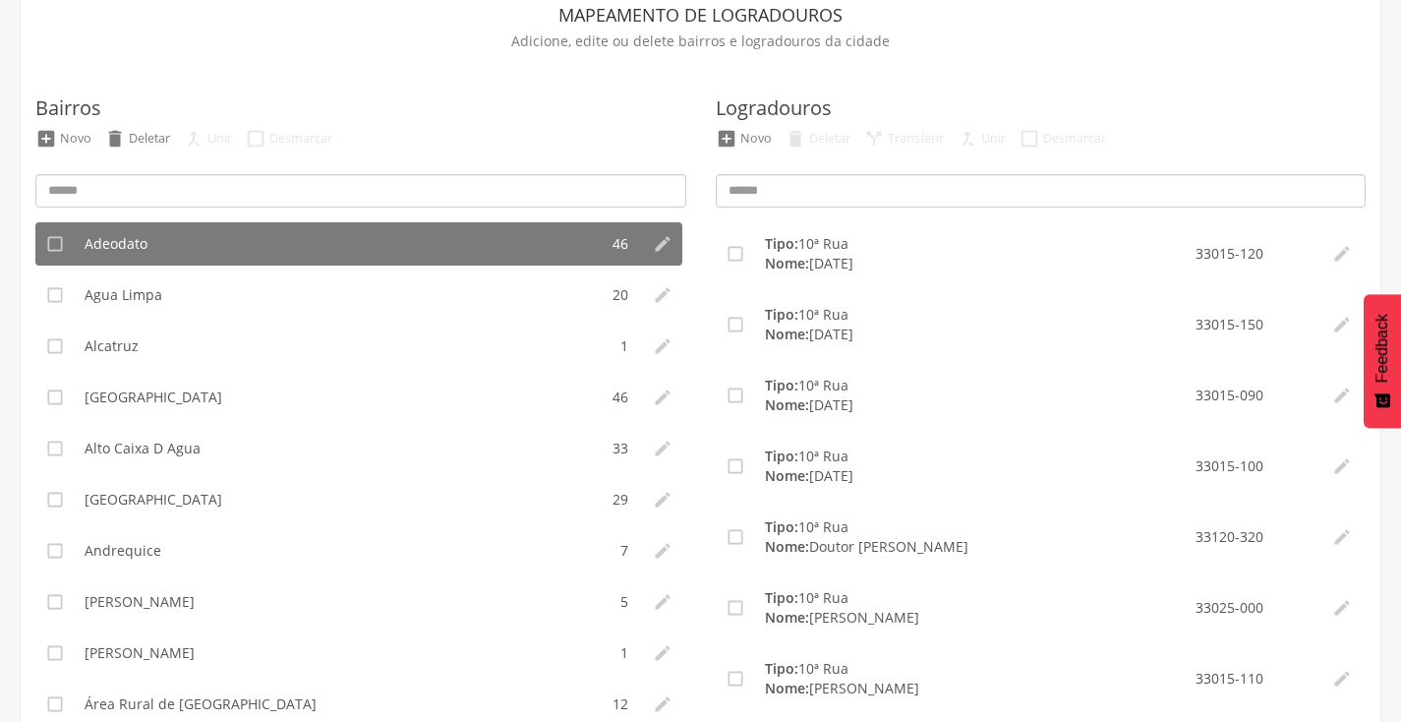
scroll to position [136, 0]
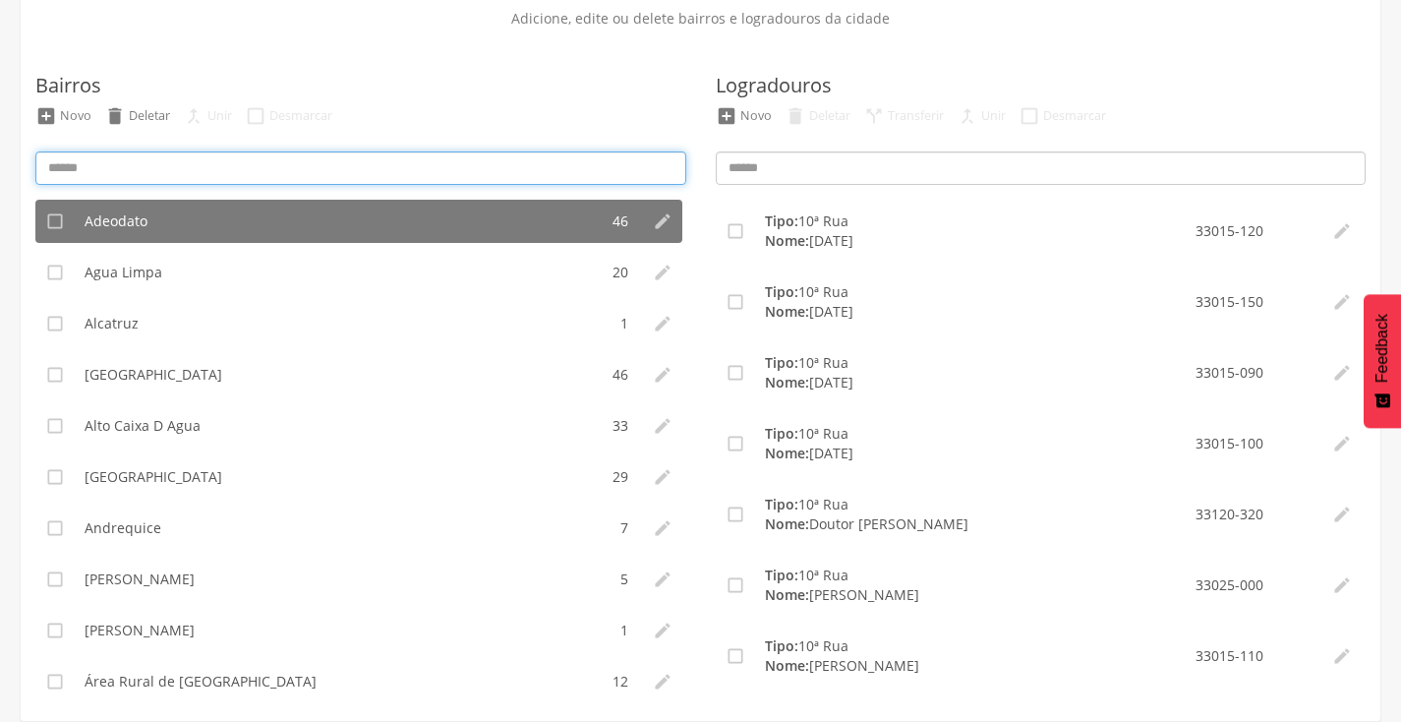
click at [335, 169] on input at bounding box center [360, 167] width 651 height 33
type input "********"
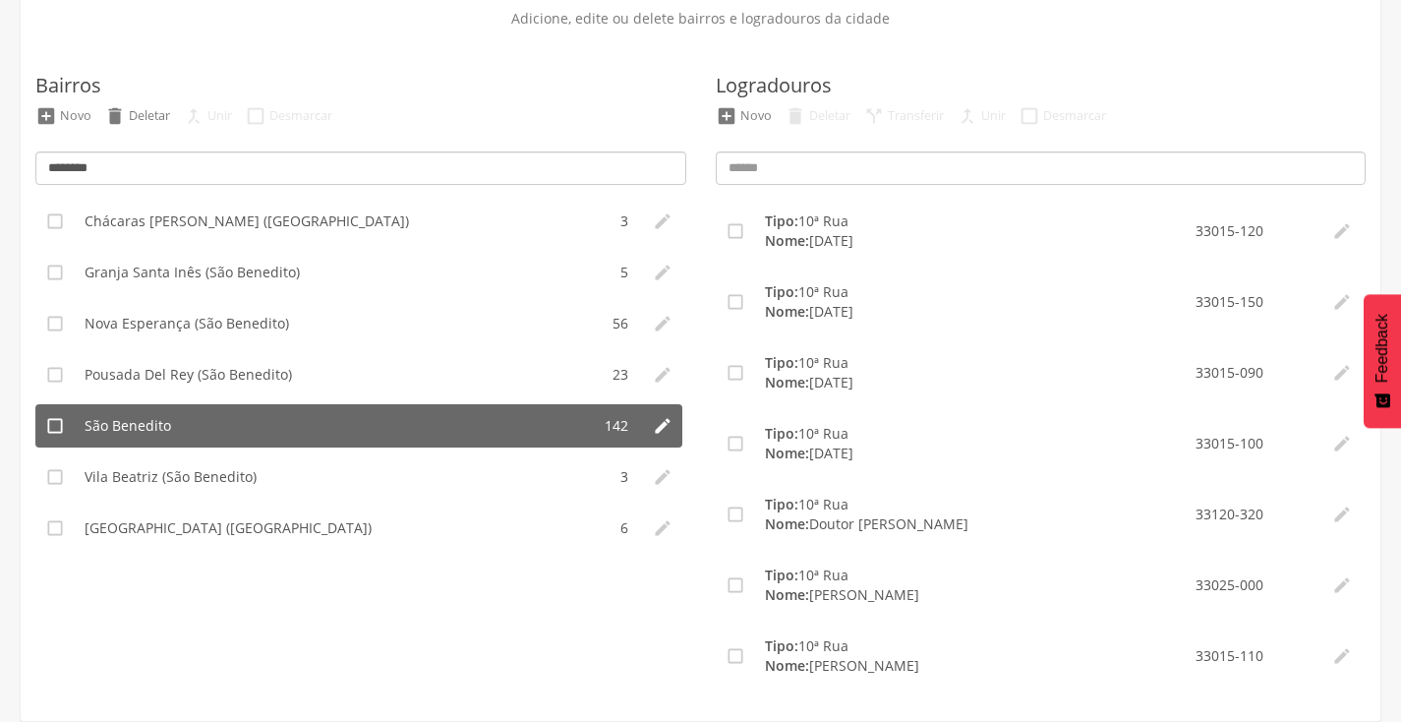
click at [216, 427] on li "São Benedito" at bounding box center [332, 425] width 515 height 43
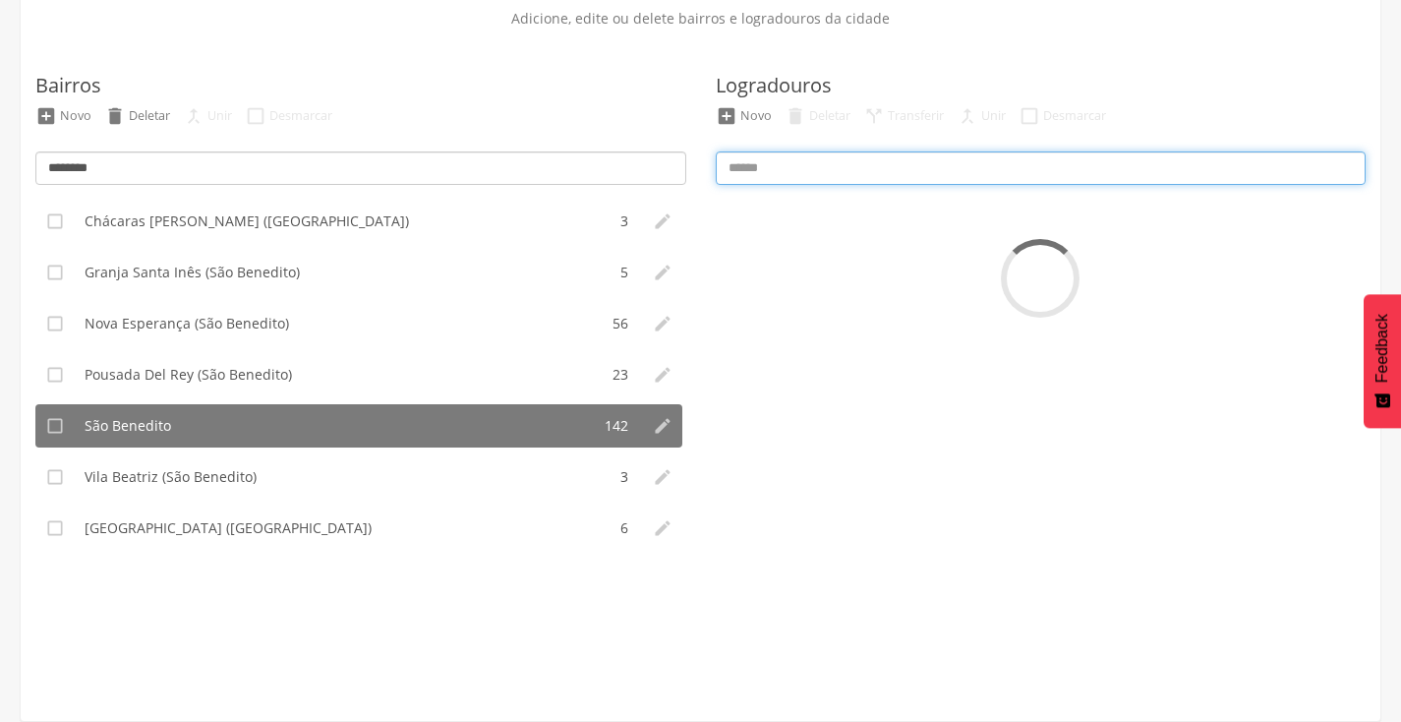
click at [848, 177] on input at bounding box center [1041, 167] width 651 height 33
